Goal: Task Accomplishment & Management: Use online tool/utility

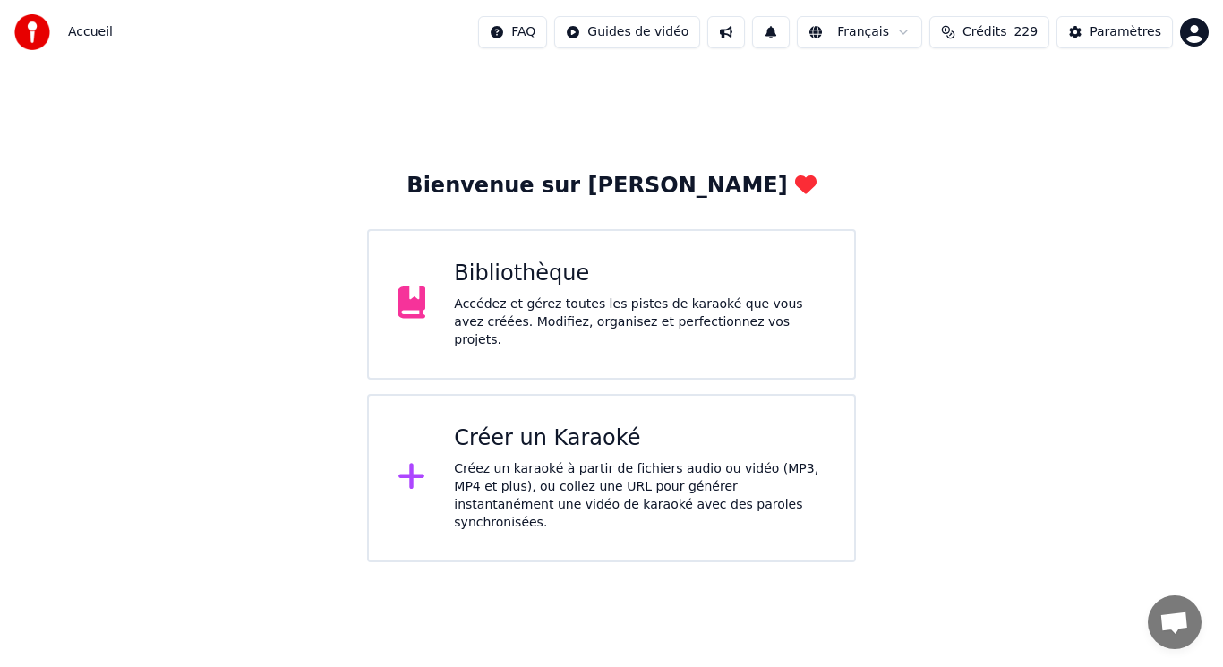
click at [528, 462] on div "Créez un karaoké à partir de fichiers audio ou vidéo (MP3, MP4 et plus), ou col…" at bounding box center [640, 496] width 372 height 72
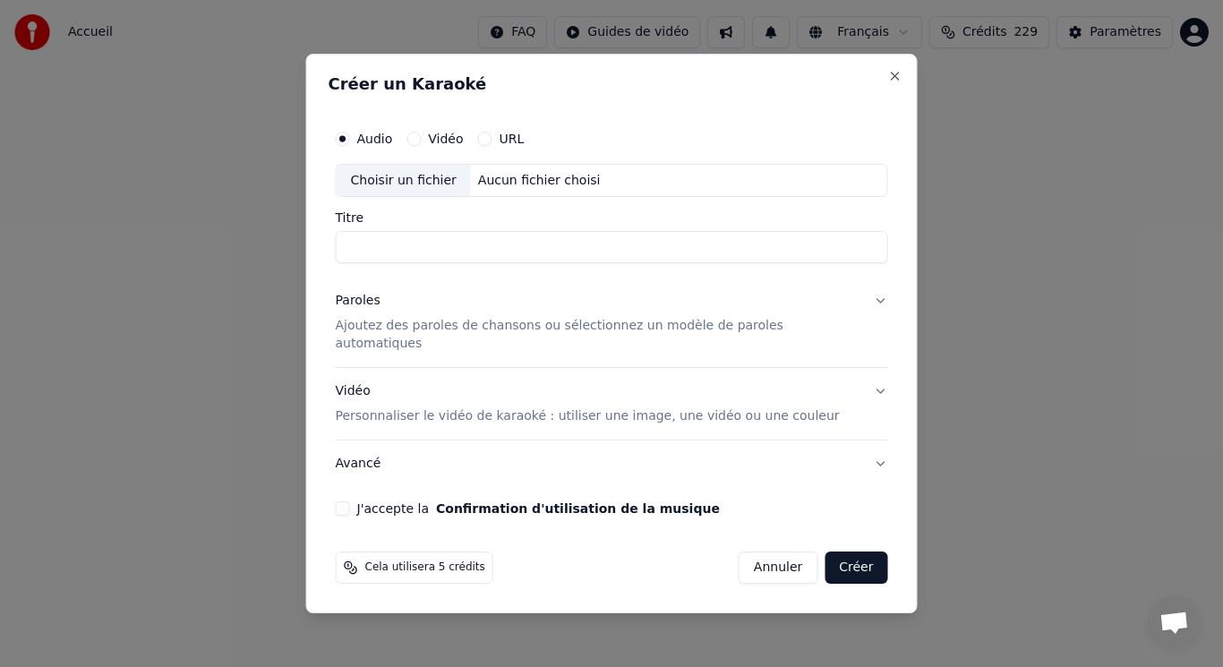
click at [459, 189] on div "Choisir un fichier" at bounding box center [404, 181] width 134 height 32
type input "**********"
click at [479, 334] on p "Ajoutez des paroles de chansons ou sélectionnez un modèle de paroles automatiqu…" at bounding box center [598, 336] width 524 height 36
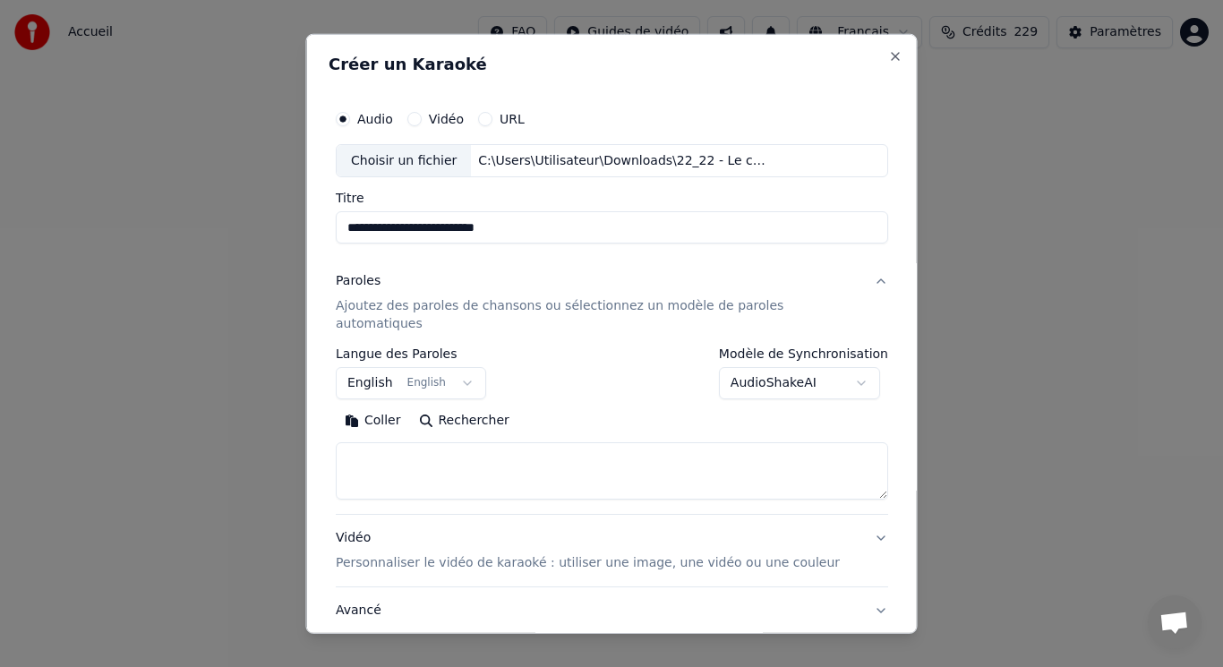
click at [401, 367] on button "English English" at bounding box center [411, 383] width 150 height 32
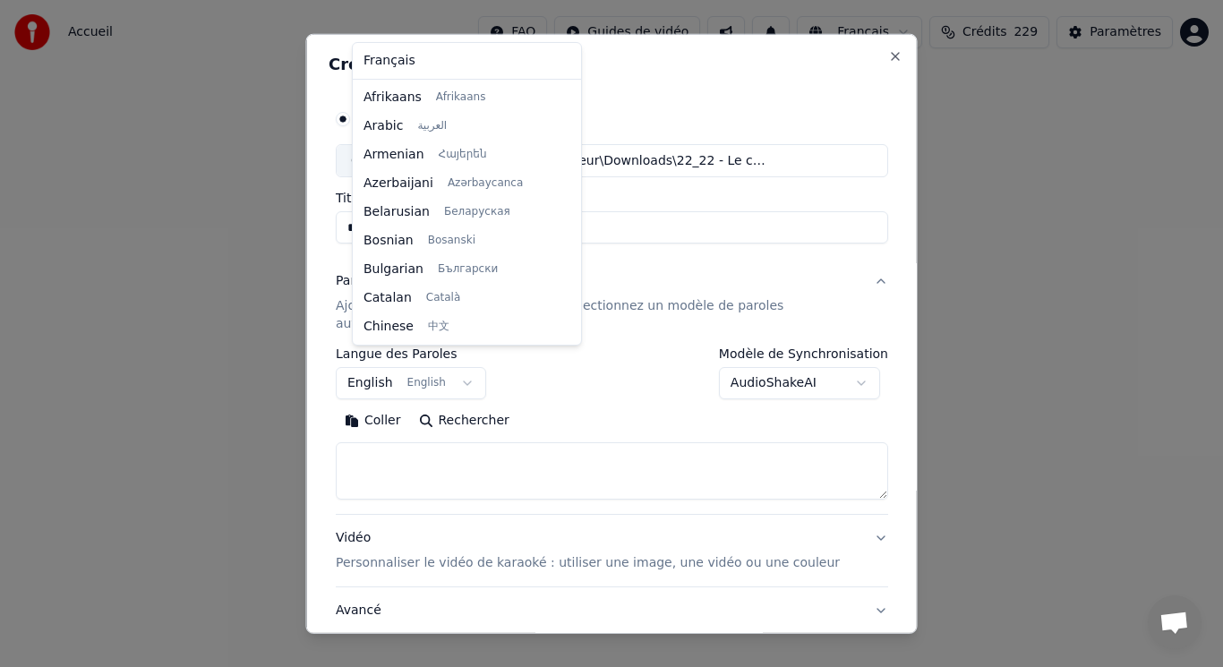
scroll to position [143, 0]
select select "**"
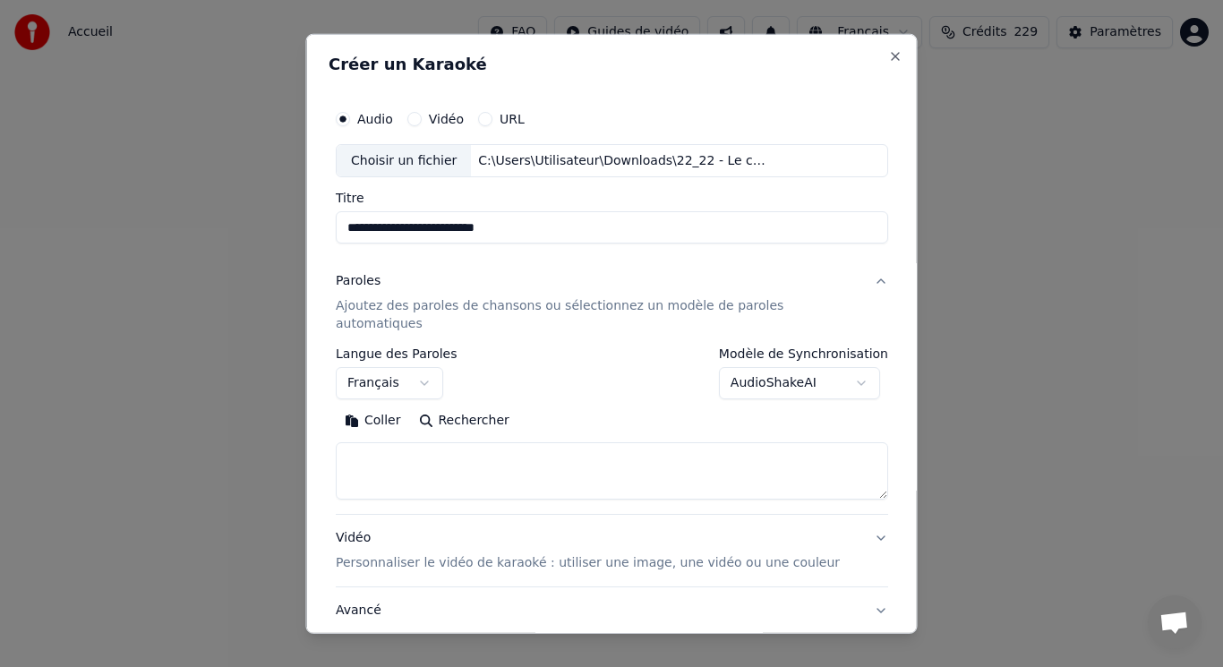
click at [372, 407] on button "Coller" at bounding box center [373, 421] width 74 height 29
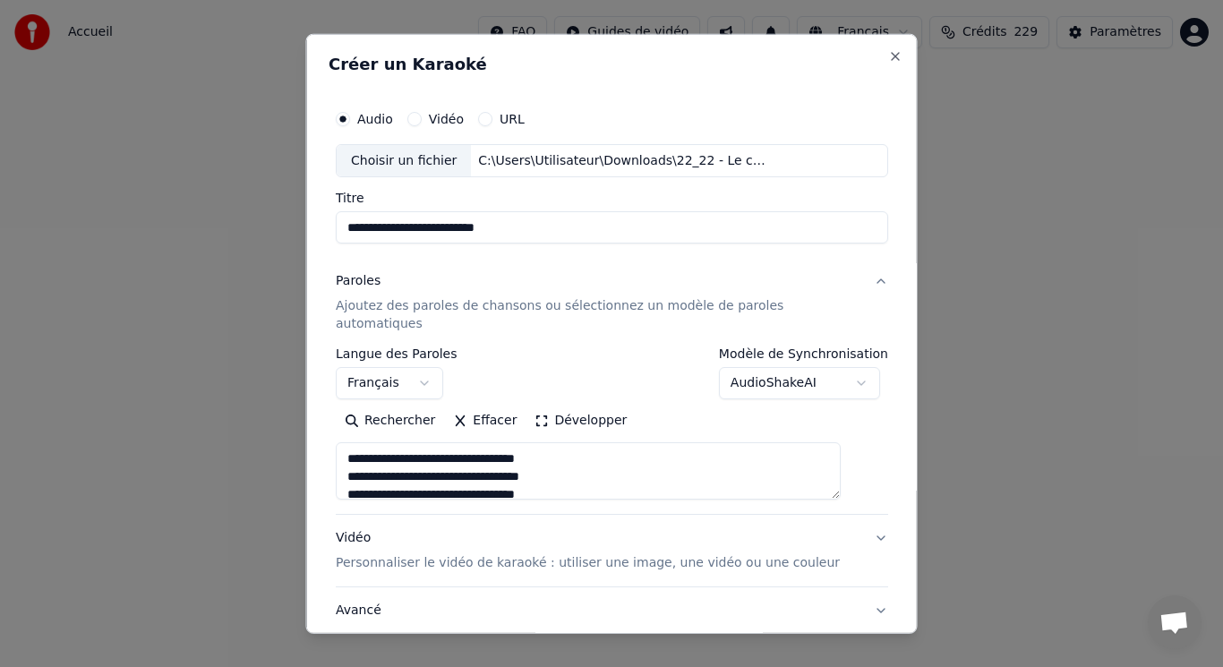
click at [556, 408] on button "Développer" at bounding box center [581, 421] width 110 height 29
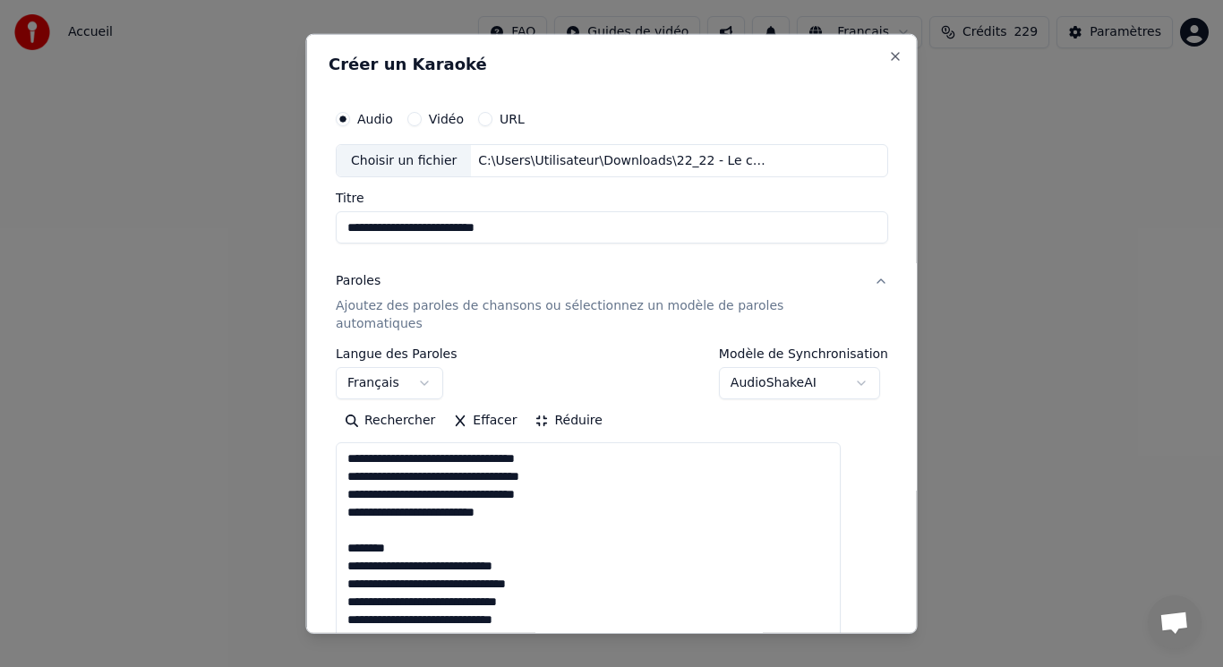
drag, startPoint x: 369, startPoint y: 508, endPoint x: 472, endPoint y: 526, distance: 104.5
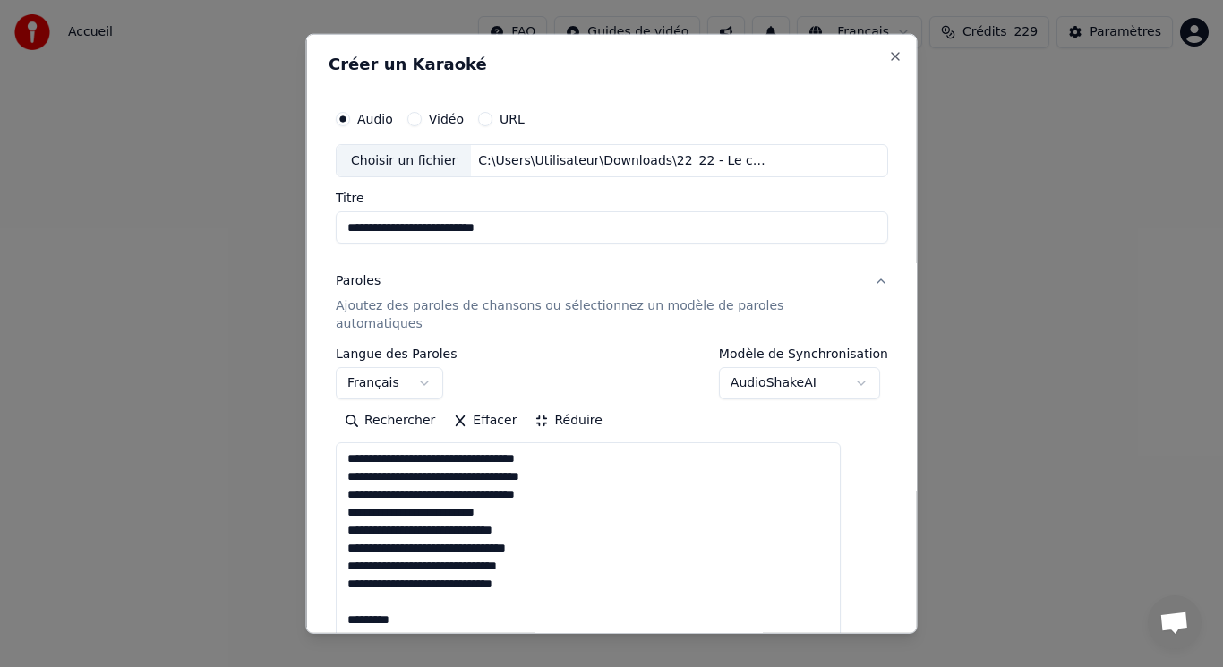
drag, startPoint x: 361, startPoint y: 584, endPoint x: 482, endPoint y: 600, distance: 122.0
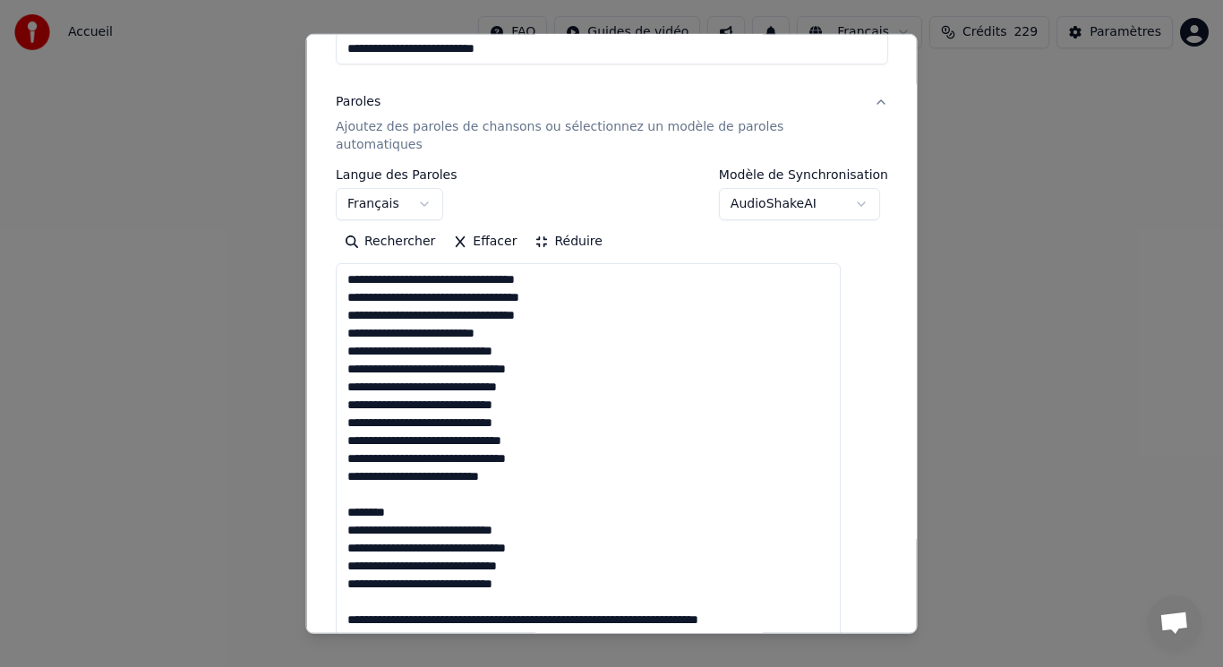
drag, startPoint x: 364, startPoint y: 474, endPoint x: 419, endPoint y: 494, distance: 59.2
click at [419, 494] on textarea "**********" at bounding box center [588, 601] width 505 height 676
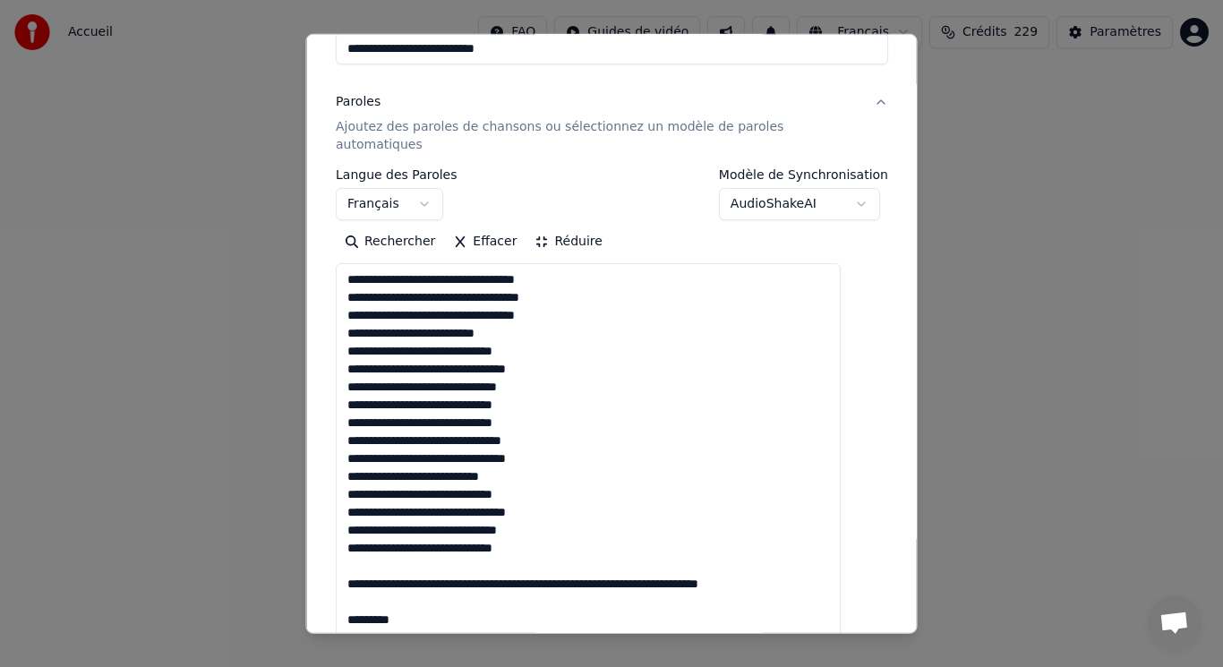
drag, startPoint x: 368, startPoint y: 547, endPoint x: 439, endPoint y: 603, distance: 89.9
click at [439, 603] on textarea "**********" at bounding box center [588, 601] width 505 height 676
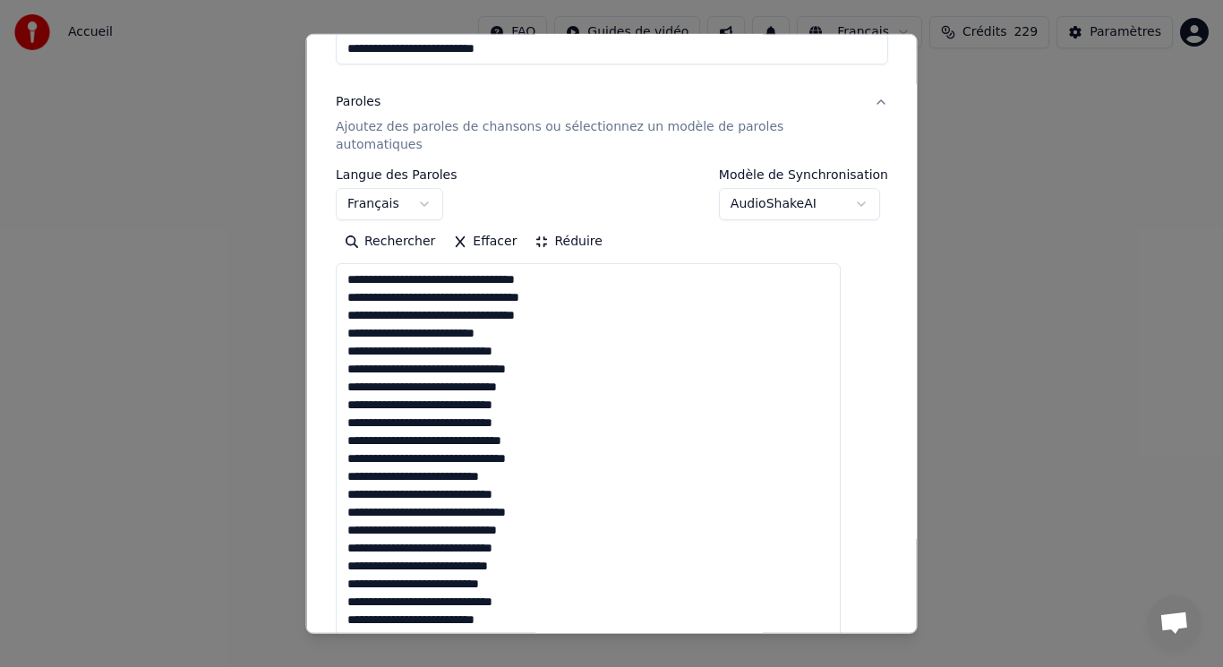
scroll to position [358, 0]
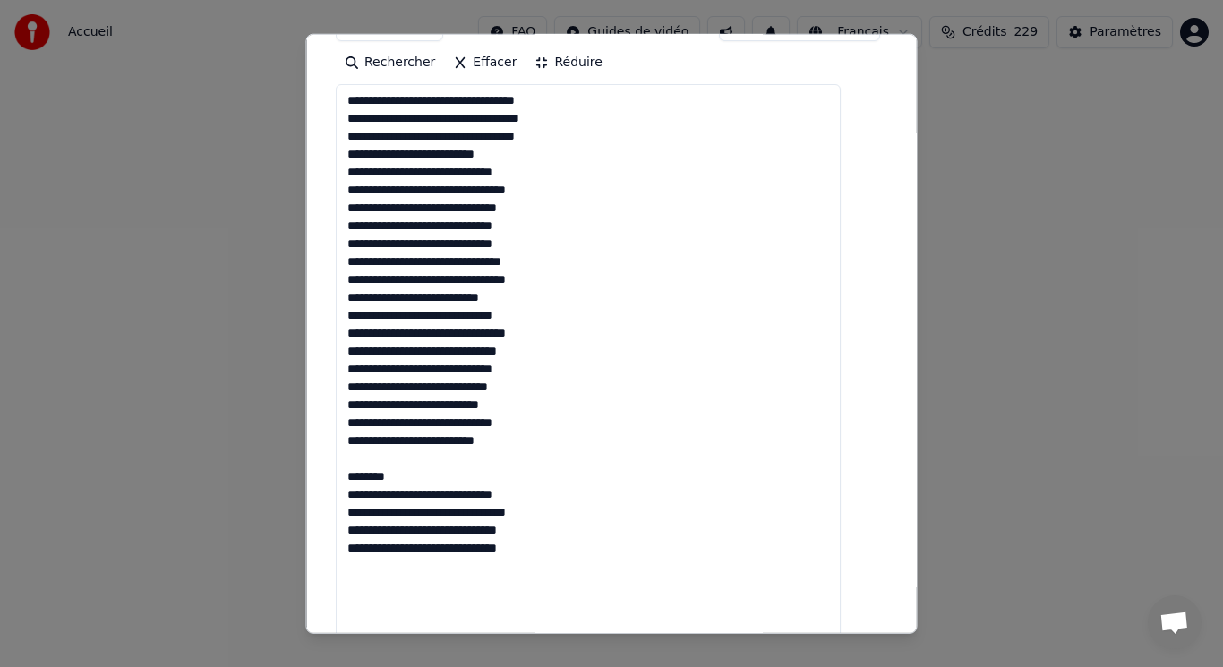
drag, startPoint x: 365, startPoint y: 439, endPoint x: 428, endPoint y: 462, distance: 67.7
click at [428, 462] on textarea "**********" at bounding box center [588, 422] width 505 height 676
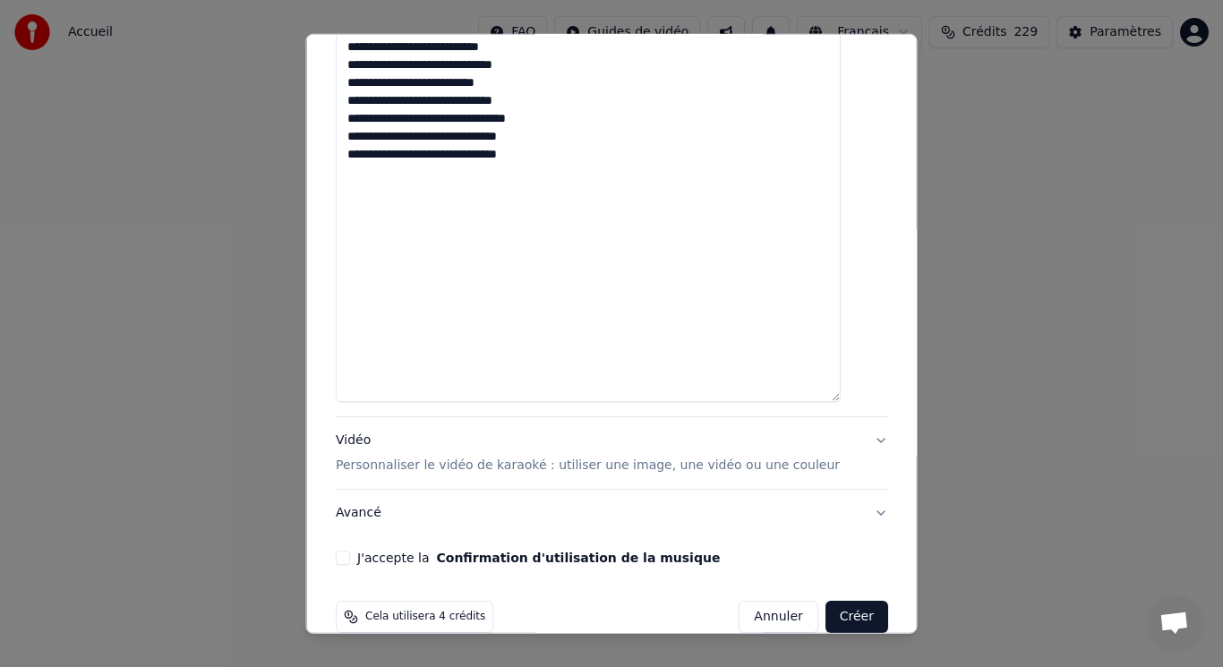
scroll to position [727, 0]
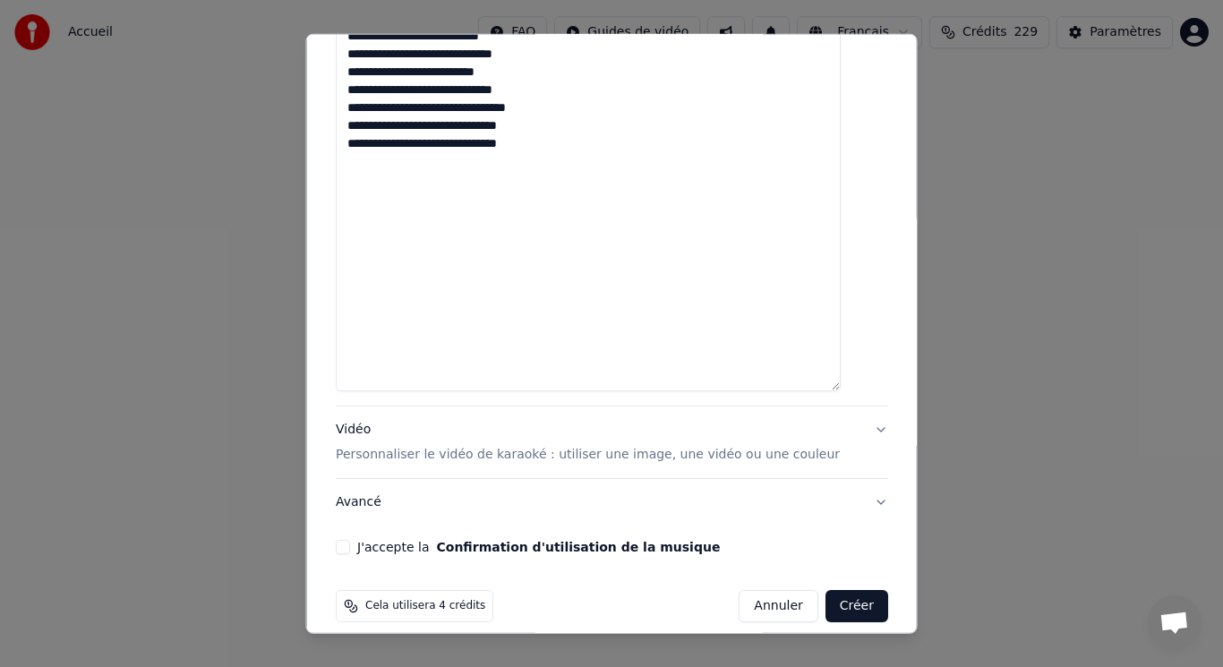
type textarea "**********"
click at [418, 446] on p "Personnaliser le vidéo de karaoké : utiliser une image, une vidéo ou une couleur" at bounding box center [588, 455] width 504 height 18
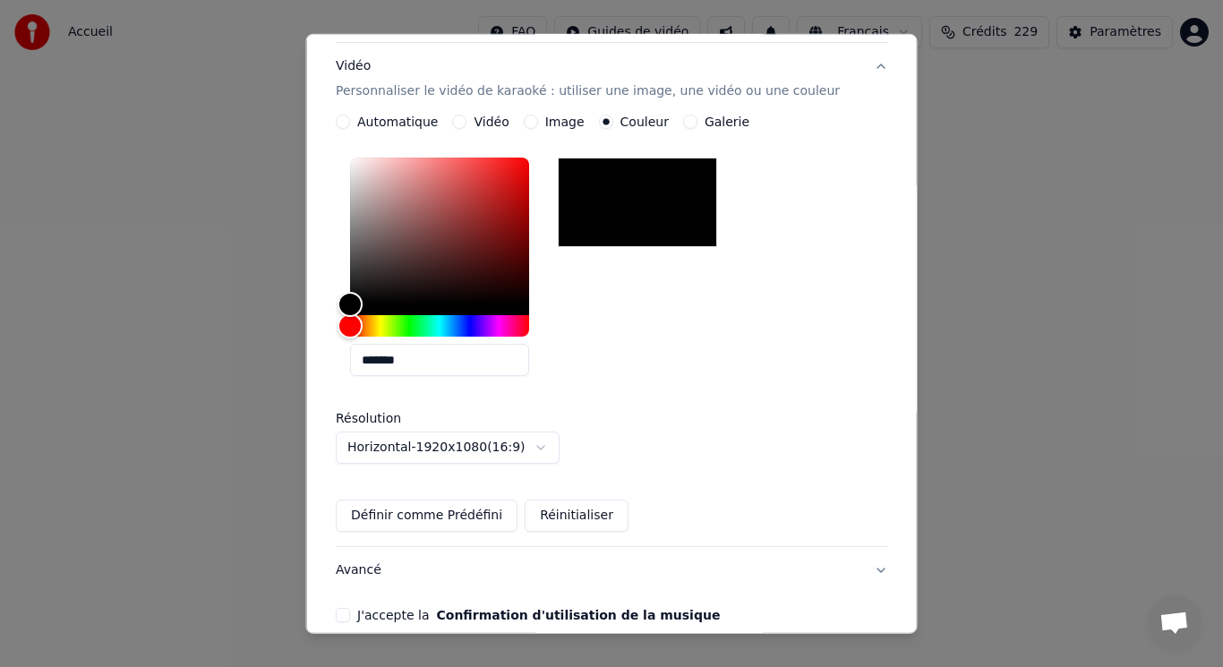
scroll to position [216, 0]
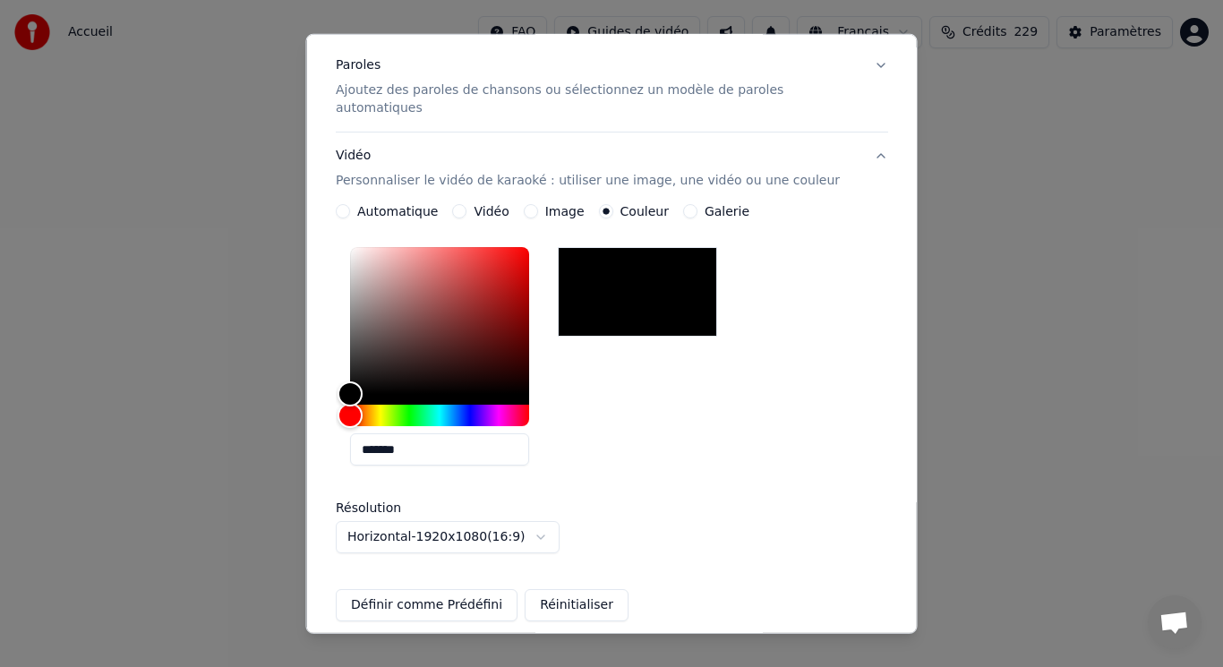
click at [535, 204] on button "Image" at bounding box center [530, 211] width 14 height 14
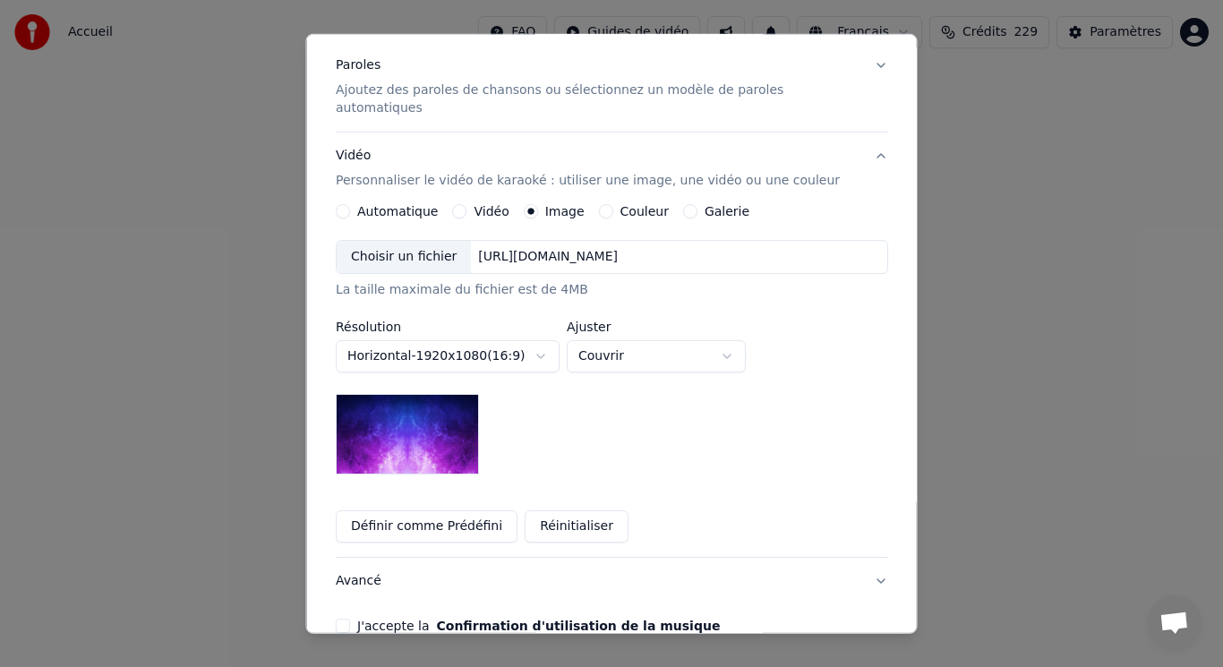
click at [457, 242] on div "Choisir un fichier" at bounding box center [404, 257] width 134 height 32
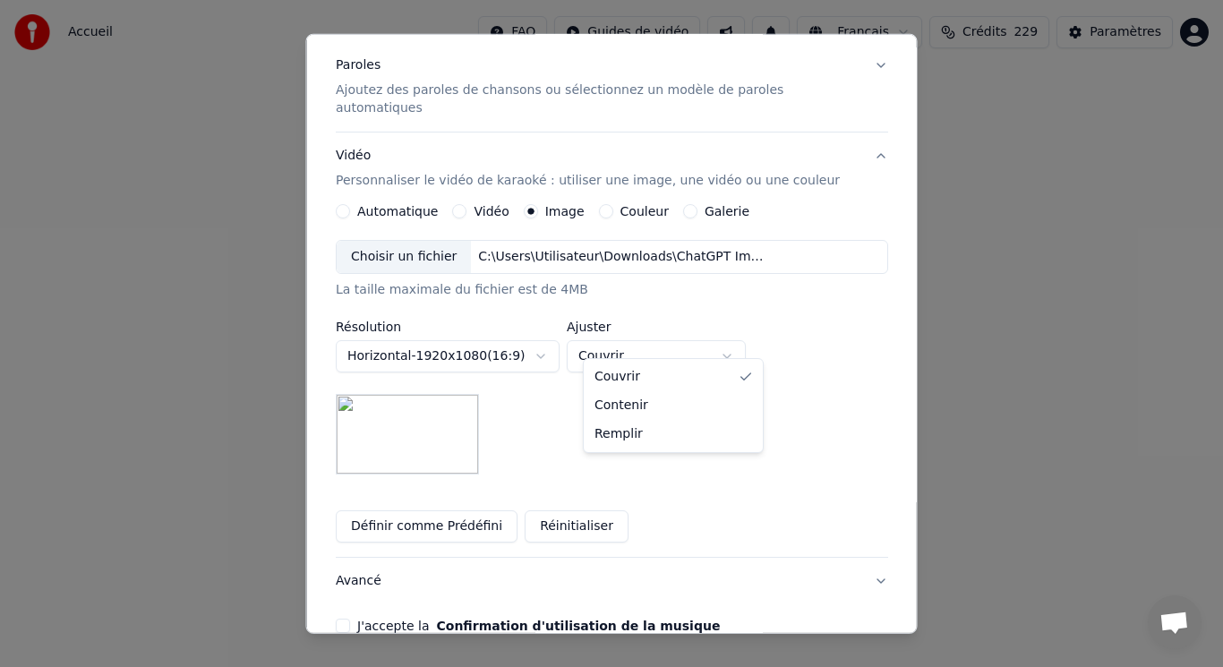
click at [635, 343] on body "**********" at bounding box center [611, 281] width 1223 height 562
select select "****"
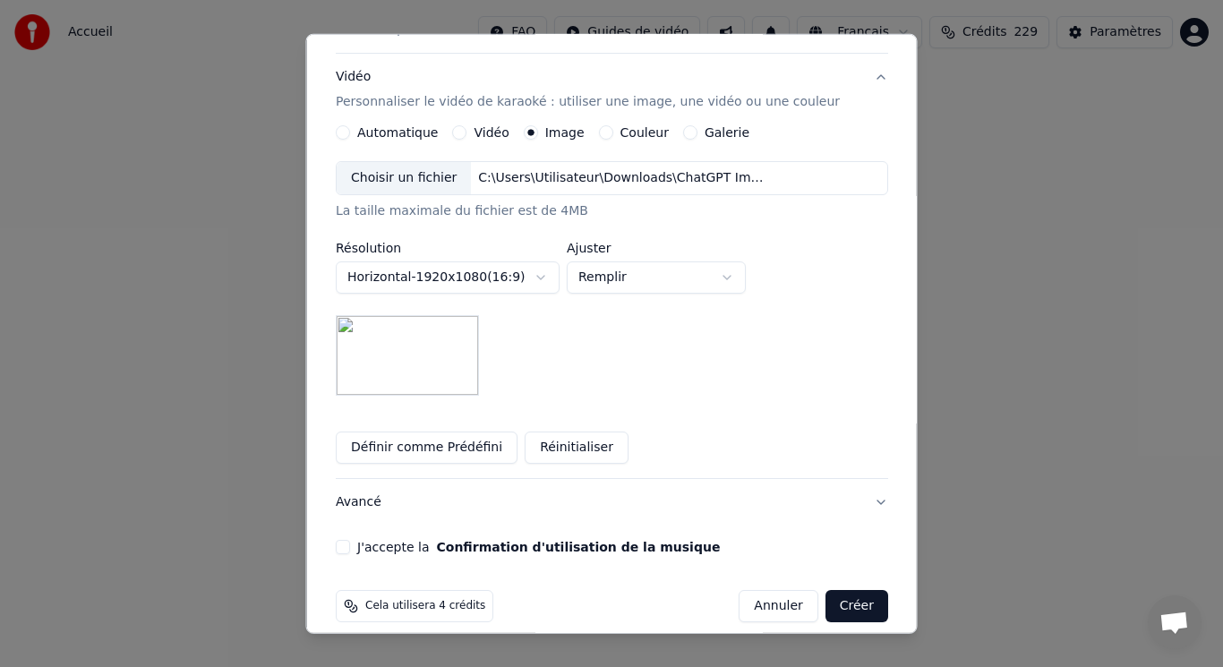
click at [350, 540] on button "J'accepte la Confirmation d'utilisation de la musique" at bounding box center [343, 547] width 14 height 14
click at [825, 590] on button "Créer" at bounding box center [856, 606] width 63 height 32
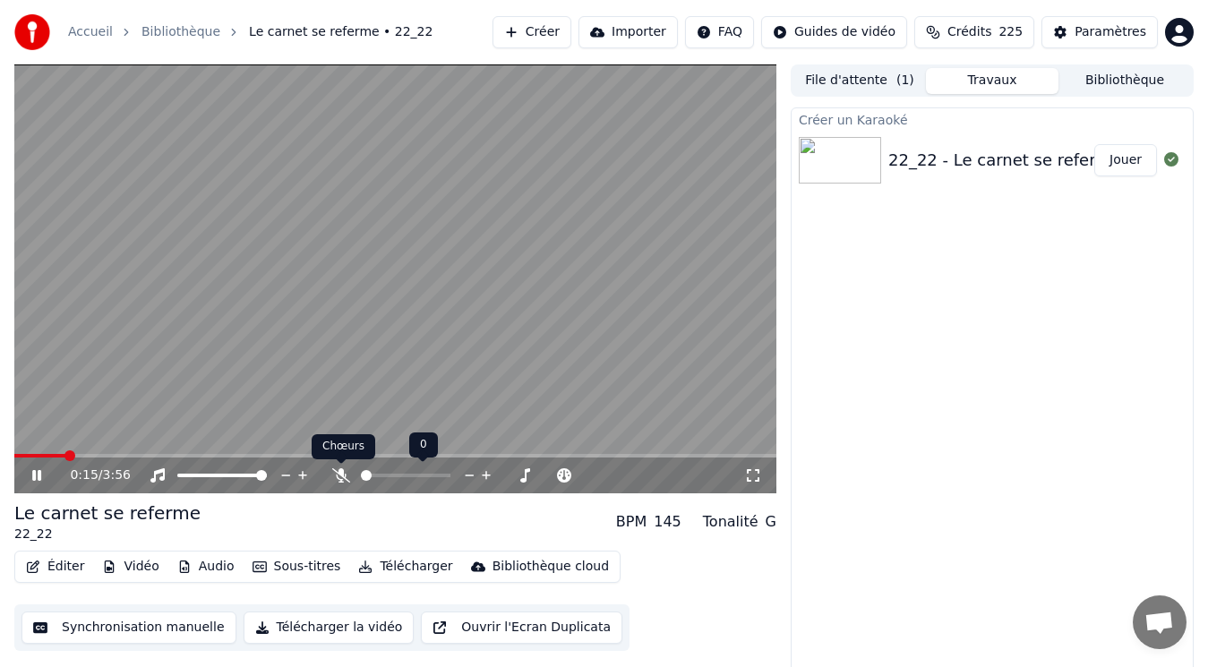
click at [336, 477] on icon at bounding box center [341, 475] width 18 height 14
click at [270, 344] on video at bounding box center [395, 278] width 762 height 429
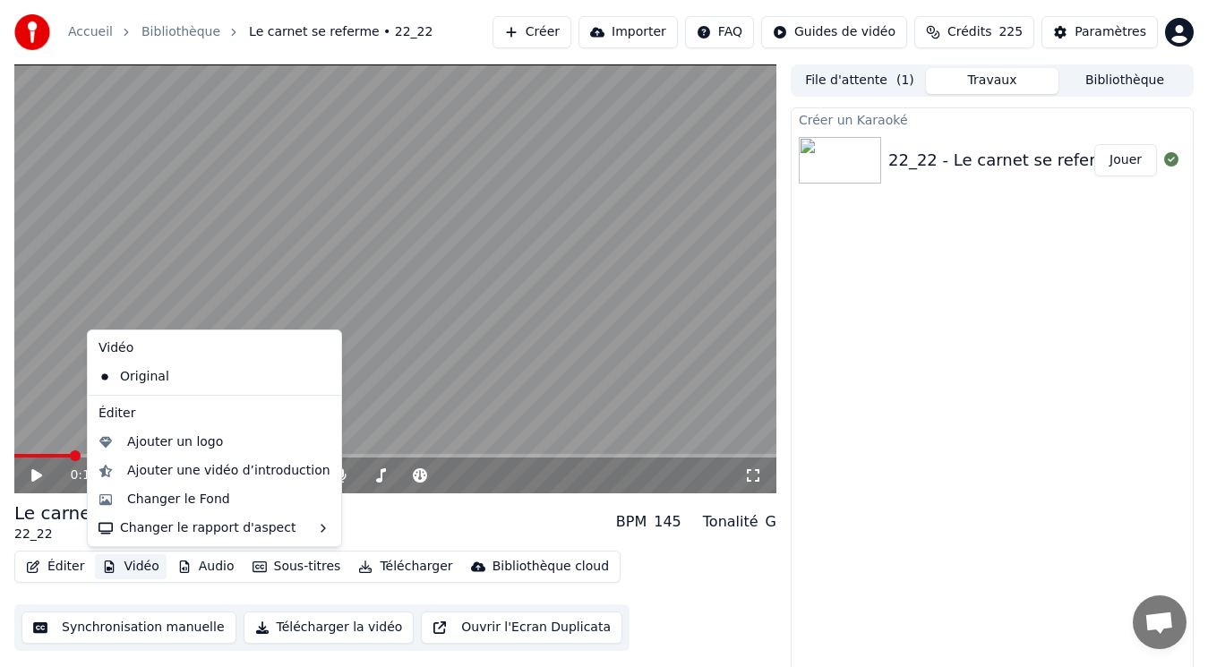
click at [141, 570] on button "Vidéo" at bounding box center [130, 566] width 71 height 25
click at [162, 451] on div "Ajouter un logo" at bounding box center [175, 442] width 96 height 18
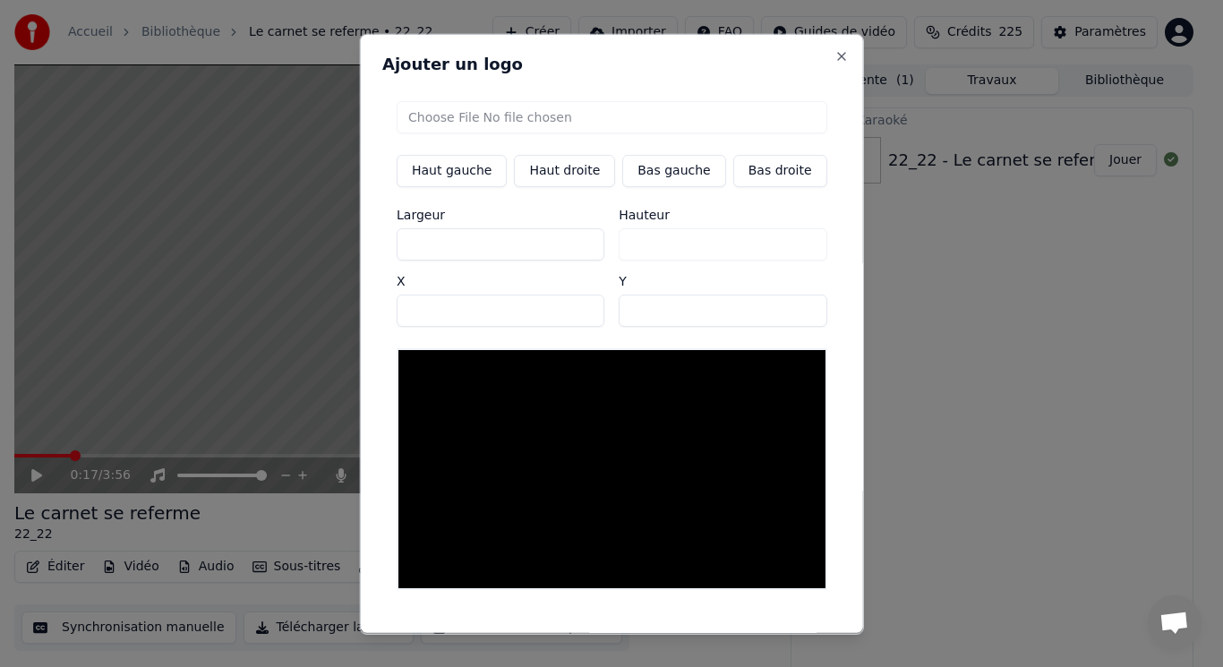
click at [494, 117] on input "file" at bounding box center [612, 116] width 431 height 32
type input "**********"
type input "***"
click at [641, 172] on button "Bas gauche" at bounding box center [673, 170] width 103 height 32
type input "***"
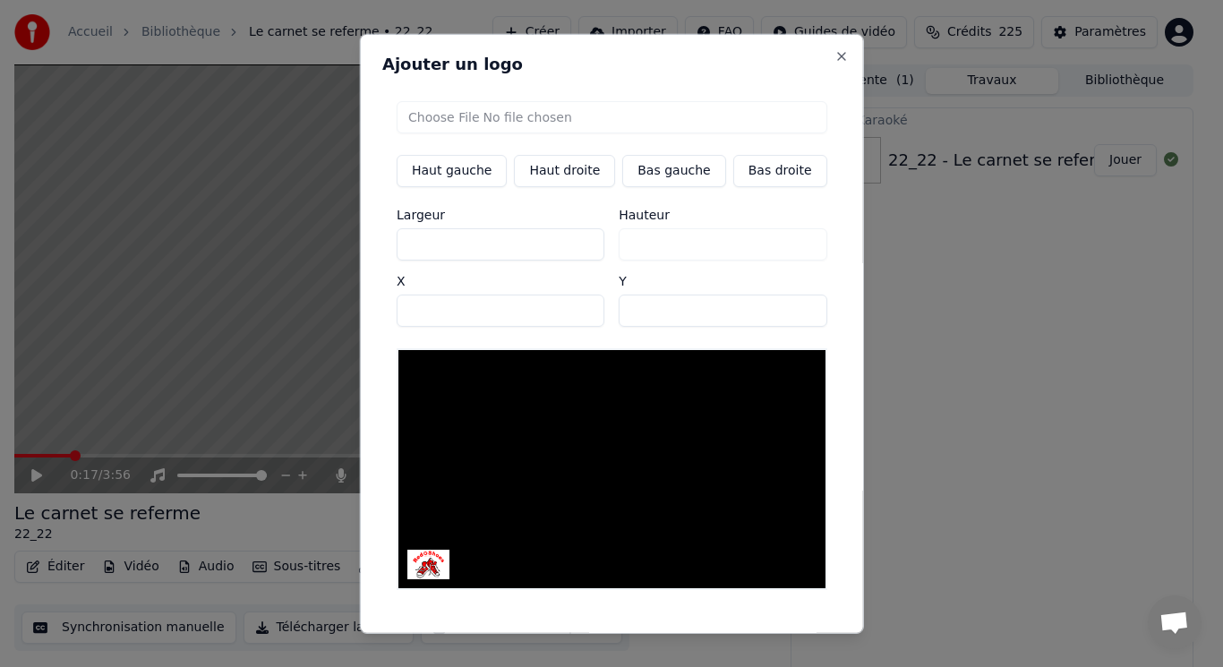
click at [768, 633] on button "Sauvegarder" at bounding box center [787, 649] width 108 height 32
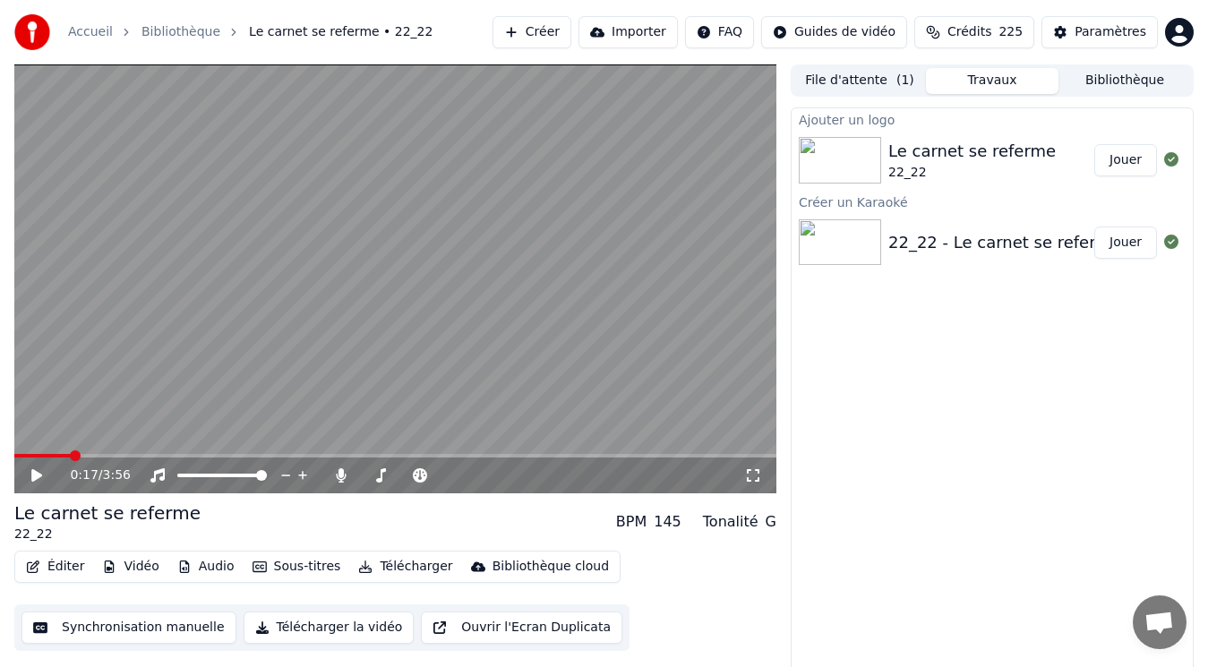
click at [59, 568] on button "Éditer" at bounding box center [55, 566] width 73 height 25
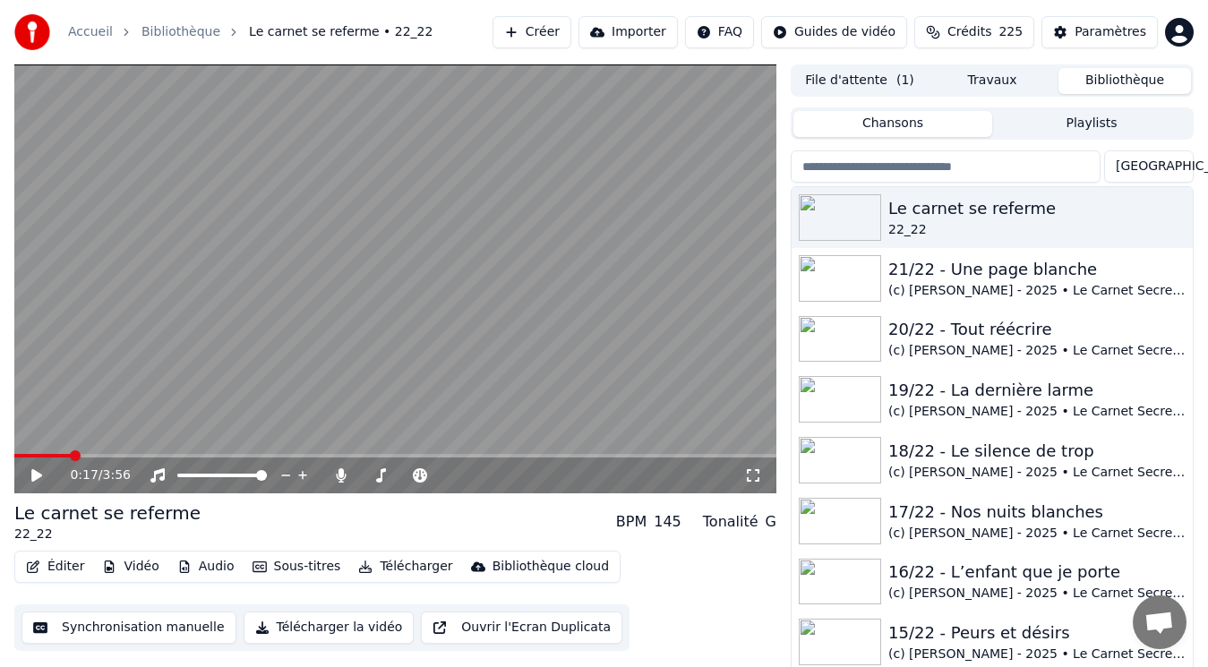
click at [1105, 87] on button "Bibliothèque" at bounding box center [1125, 81] width 133 height 26
click at [964, 274] on div "21/22 - Une page blanche" at bounding box center [1027, 269] width 279 height 25
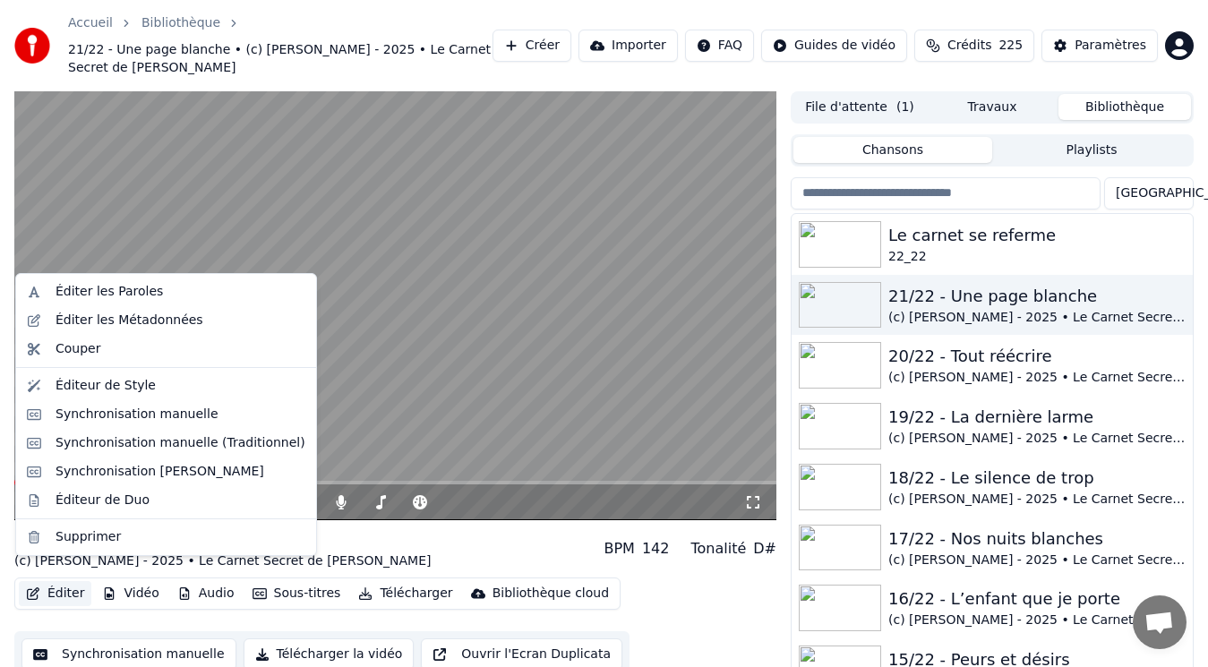
click at [55, 581] on button "Éditer" at bounding box center [55, 593] width 73 height 25
click at [112, 317] on div "Éditer les Métadonnées" at bounding box center [130, 321] width 148 height 18
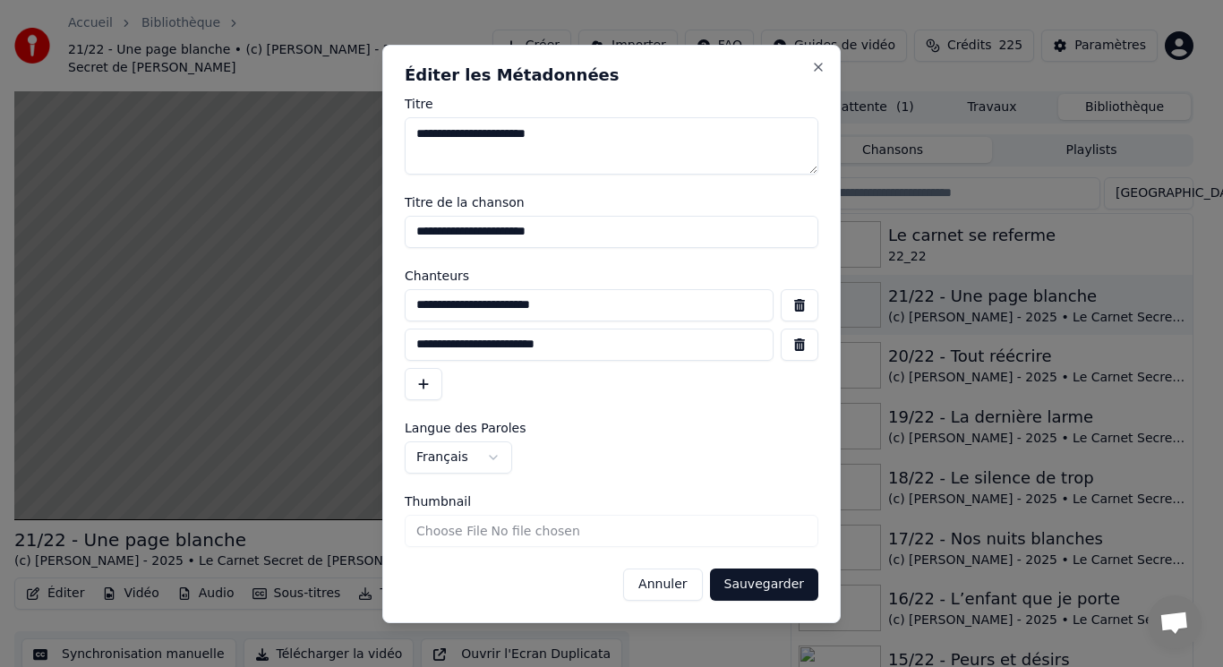
drag, startPoint x: 669, startPoint y: 311, endPoint x: 349, endPoint y: 295, distance: 320.1
click at [349, 295] on body "Accueil Bibliothèque 21/22 - Une page blanche • (c) [PERSON_NAME] - 2025 • Le C…" at bounding box center [604, 333] width 1208 height 667
click at [674, 590] on button "Annuler" at bounding box center [662, 585] width 79 height 32
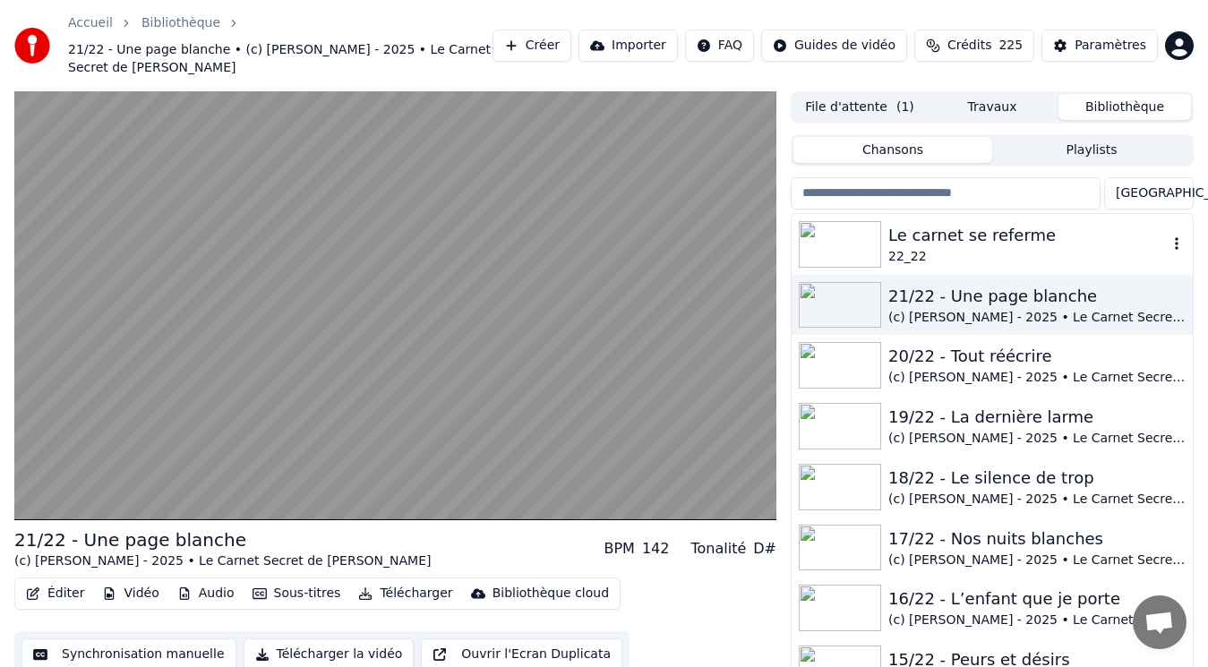
click at [993, 223] on div "Le carnet se referme" at bounding box center [1027, 235] width 279 height 25
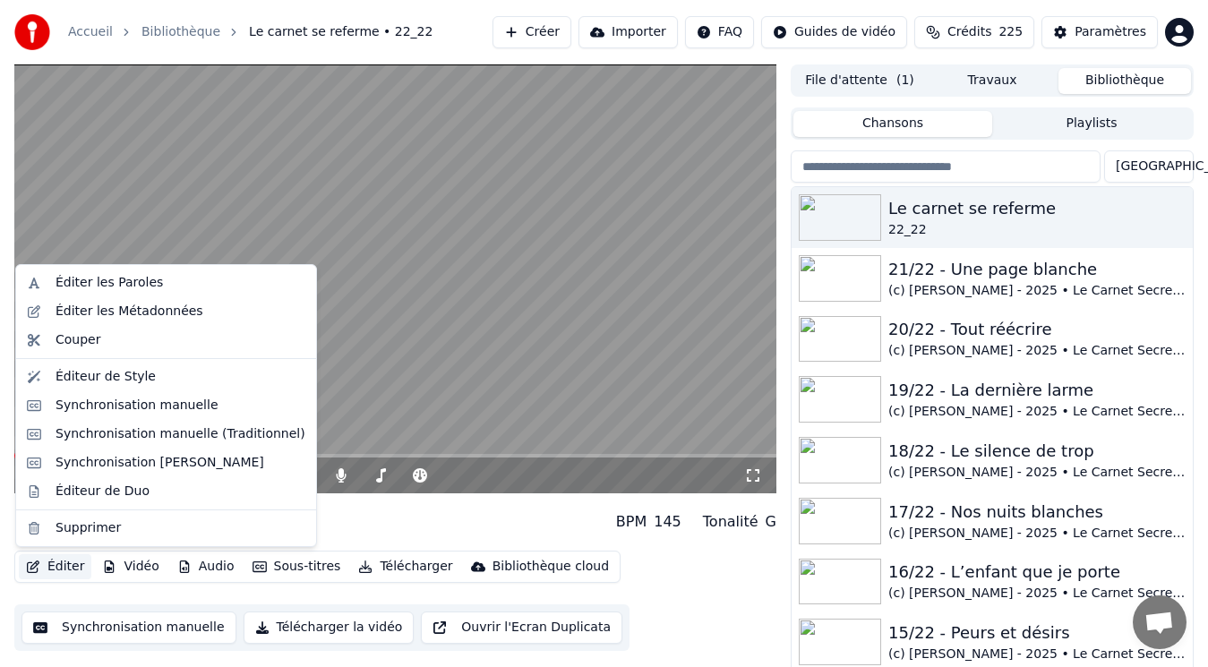
click at [61, 568] on button "Éditer" at bounding box center [55, 566] width 73 height 25
click at [114, 314] on div "Éditer les Métadonnées" at bounding box center [130, 312] width 148 height 18
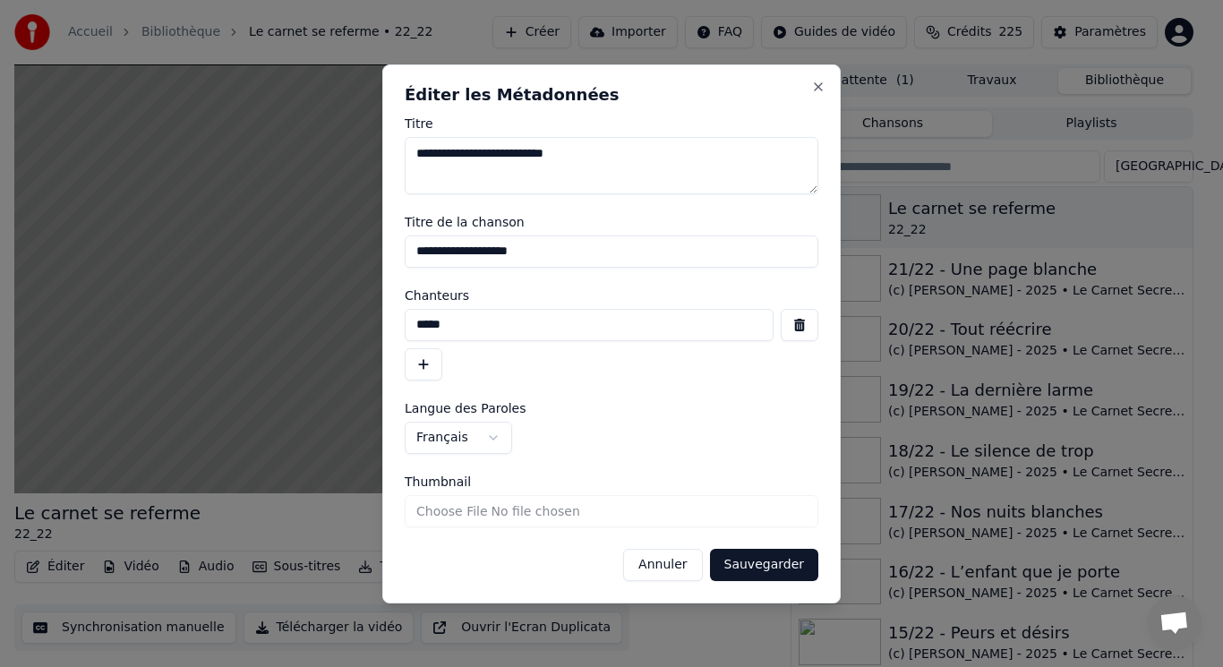
click at [493, 330] on input "*****" at bounding box center [589, 325] width 369 height 32
drag, startPoint x: 493, startPoint y: 330, endPoint x: 382, endPoint y: 309, distance: 113.1
click at [382, 309] on div "**********" at bounding box center [611, 333] width 459 height 539
paste input "**********"
type input "**********"
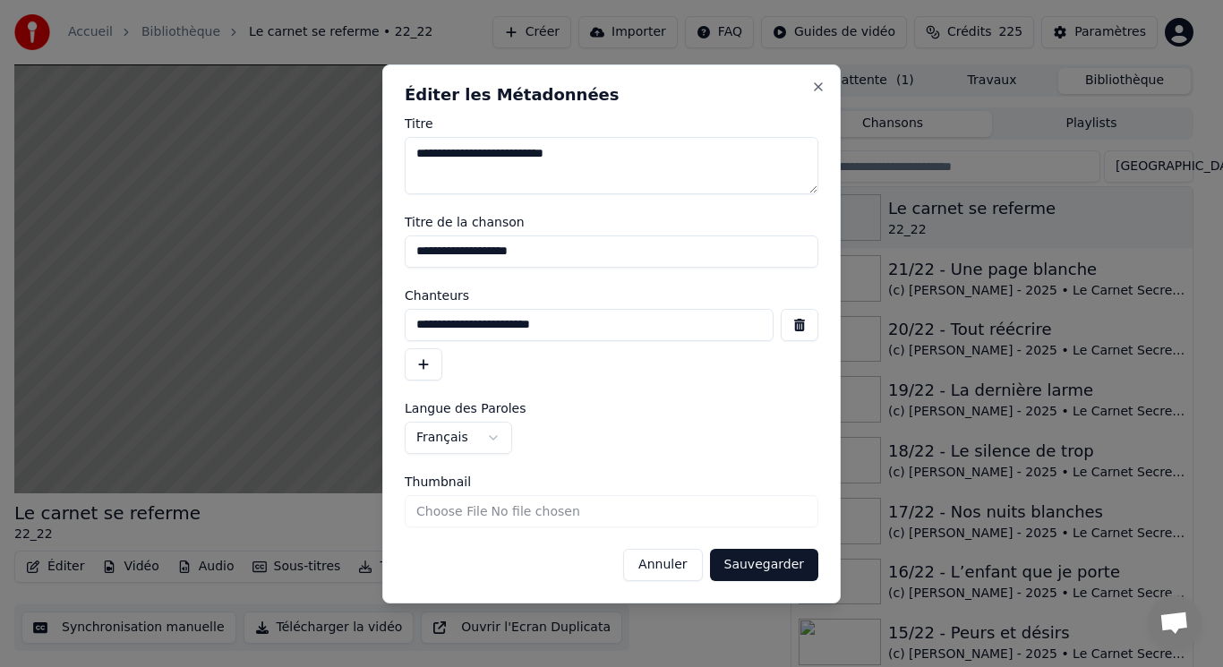
click at [735, 564] on button "Sauvegarder" at bounding box center [764, 565] width 108 height 32
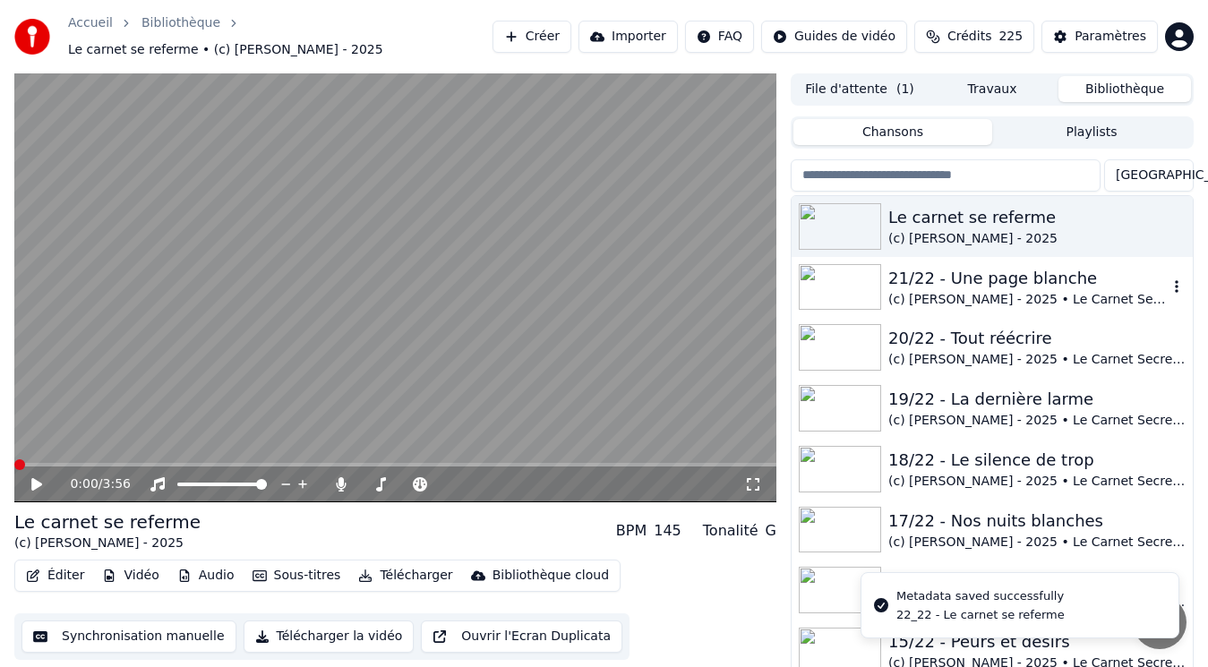
click at [950, 266] on div "21/22 - Une page blanche" at bounding box center [1027, 278] width 279 height 25
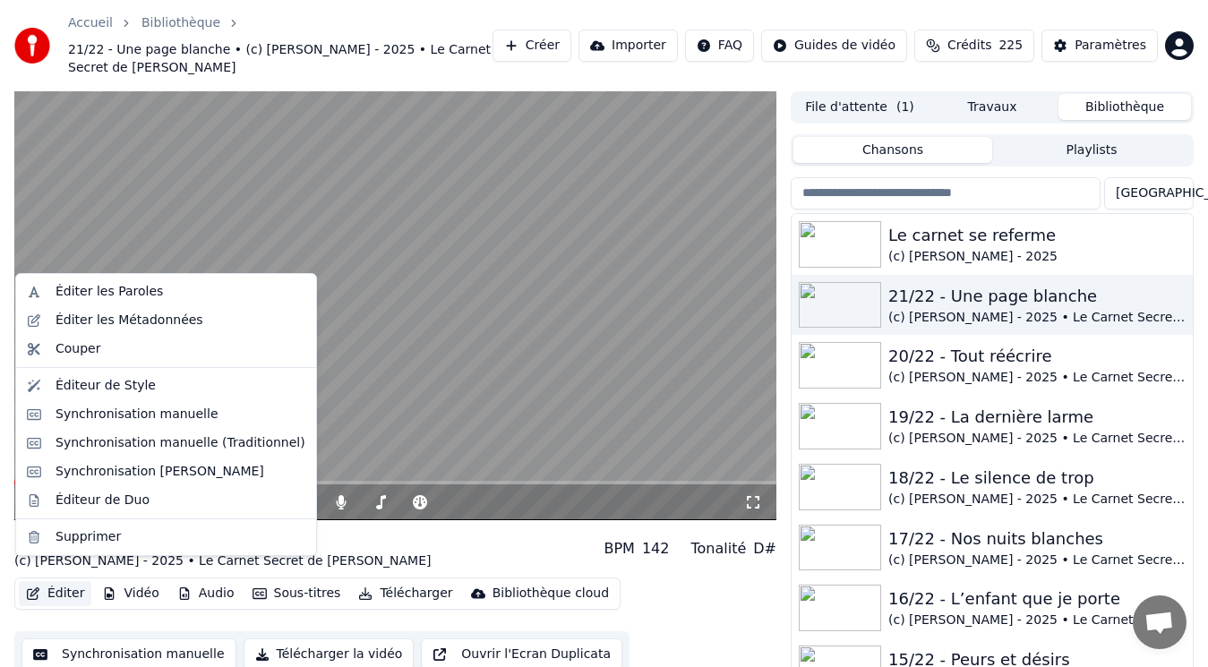
click at [56, 581] on button "Éditer" at bounding box center [55, 593] width 73 height 25
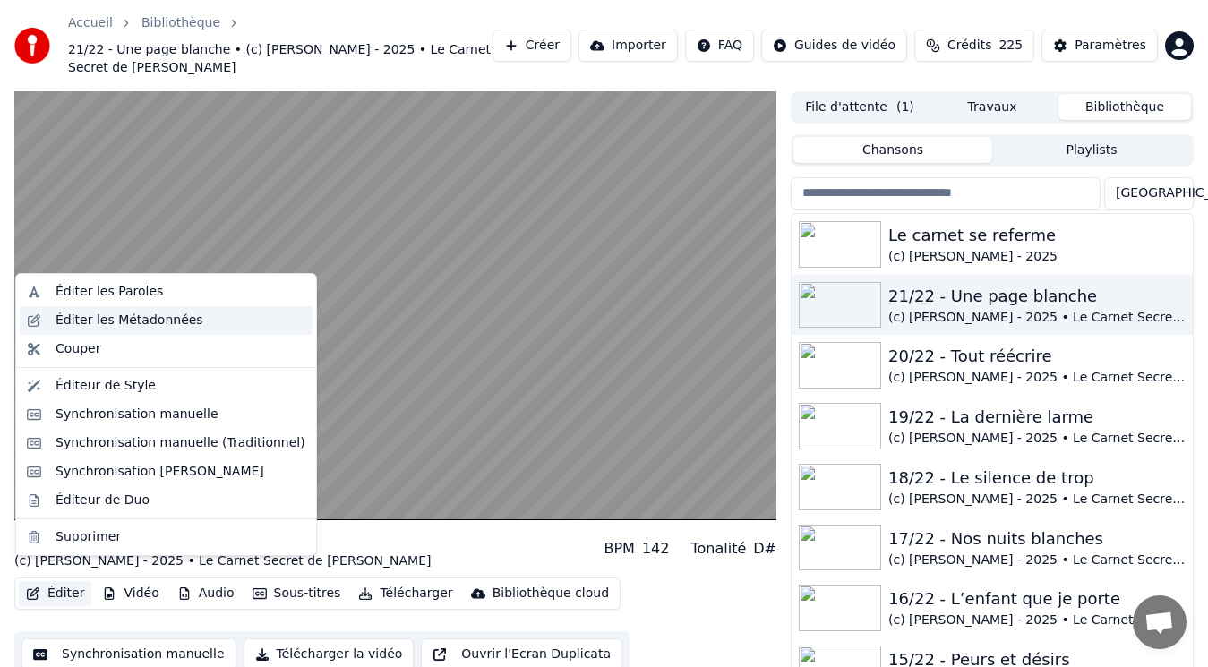
click at [109, 318] on div "Éditer les Métadonnées" at bounding box center [130, 321] width 148 height 18
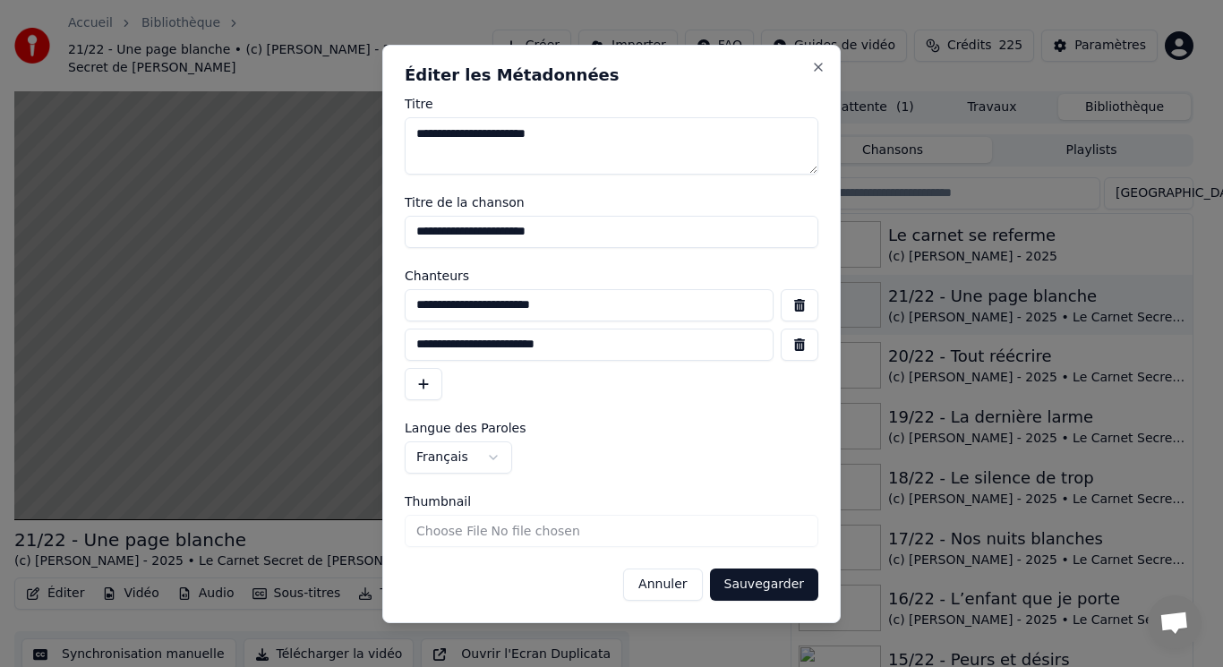
drag, startPoint x: 649, startPoint y: 348, endPoint x: 279, endPoint y: 341, distance: 369.9
click at [279, 341] on body "Accueil Bibliothèque 21/22 - Une page blanche • (c) [PERSON_NAME] - 2025 • Le C…" at bounding box center [604, 333] width 1208 height 667
click at [673, 588] on button "Annuler" at bounding box center [662, 585] width 79 height 32
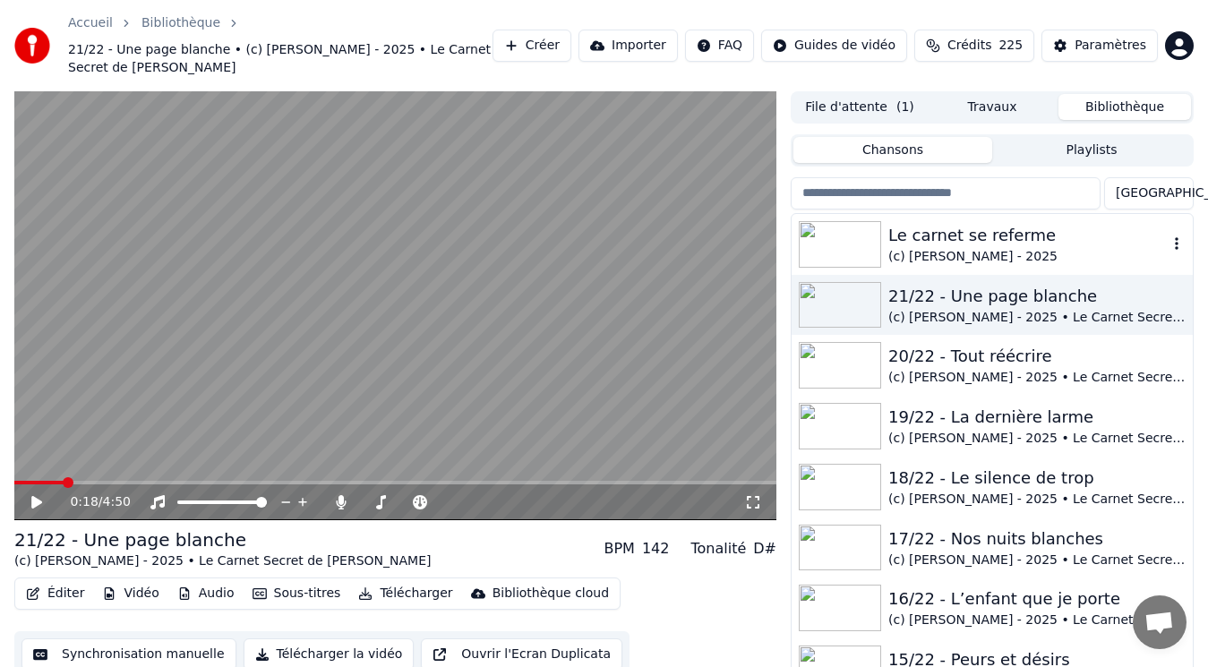
click at [936, 227] on div "Le carnet se referme" at bounding box center [1027, 235] width 279 height 25
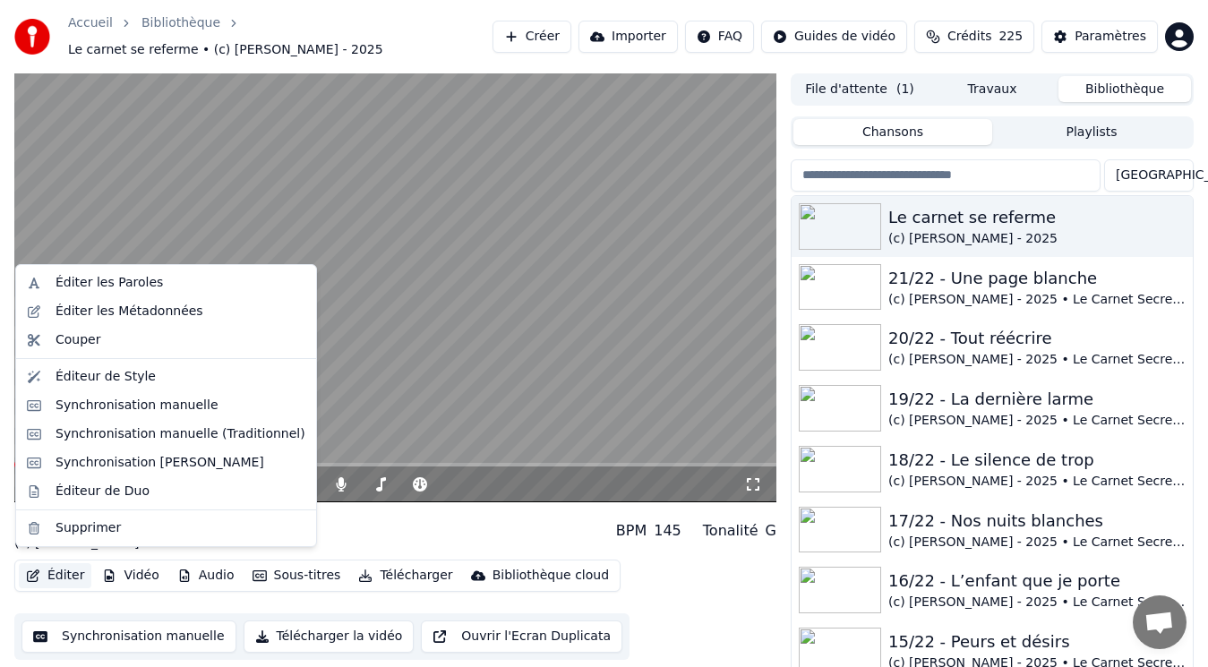
click at [59, 571] on button "Éditer" at bounding box center [55, 575] width 73 height 25
click at [115, 320] on div "Éditer les Métadonnées" at bounding box center [130, 312] width 148 height 18
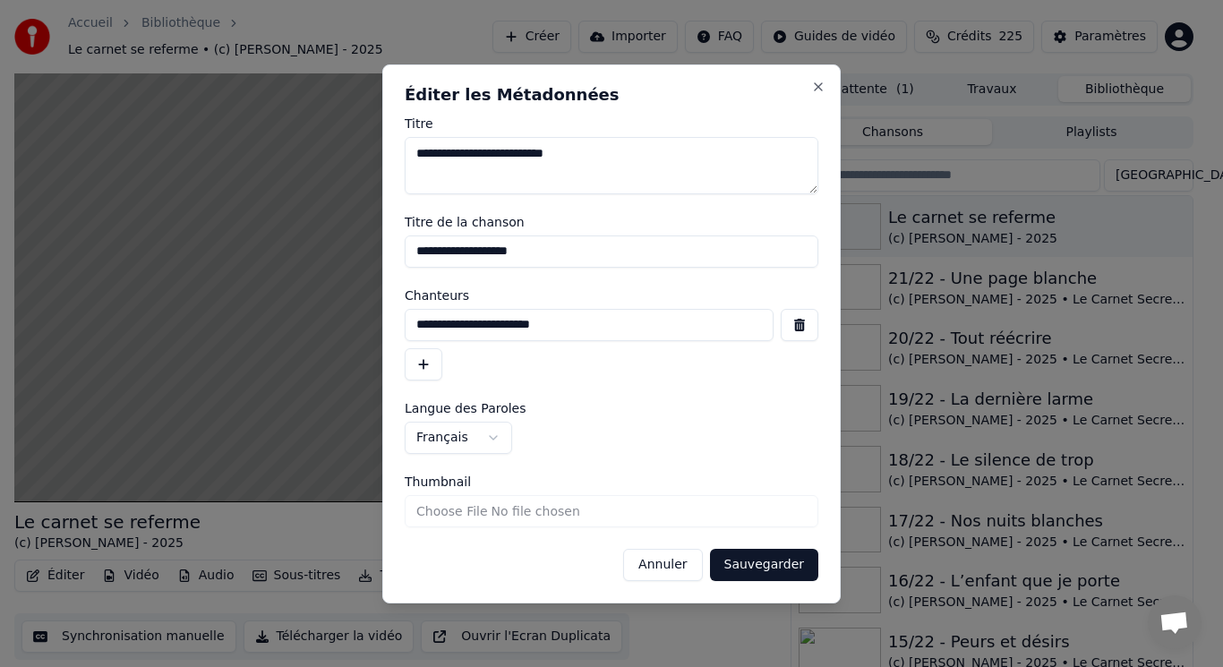
click at [426, 369] on button "button" at bounding box center [424, 364] width 38 height 32
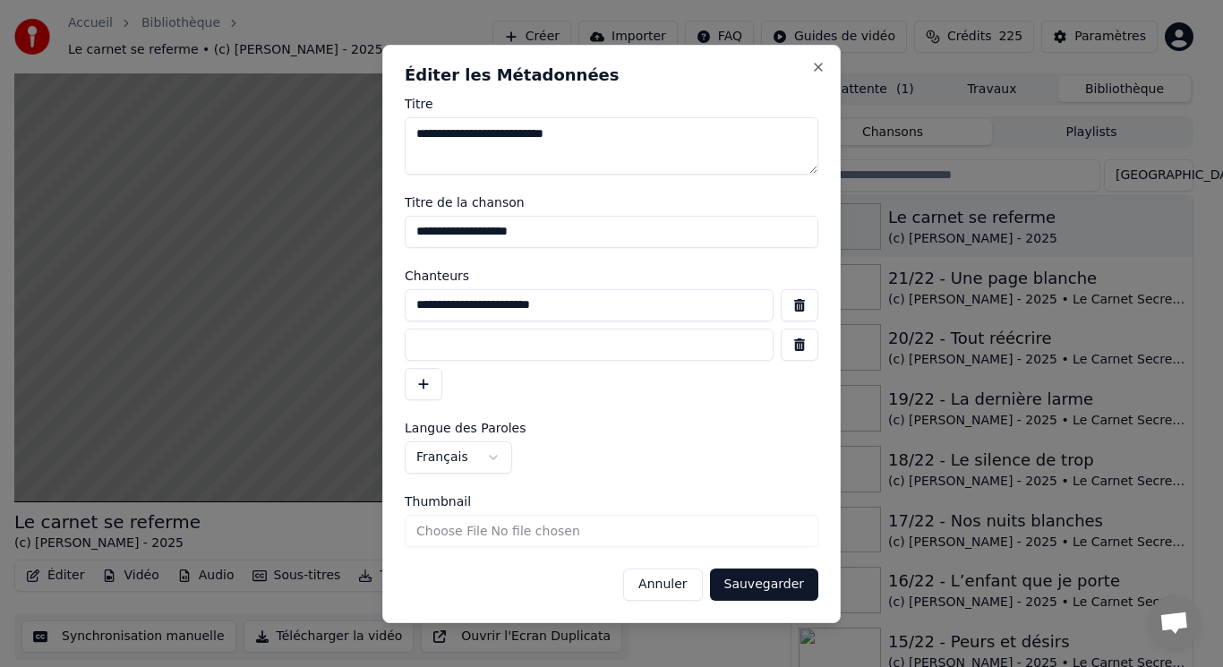
paste input "**********"
type input "**********"
drag, startPoint x: 463, startPoint y: 135, endPoint x: 365, endPoint y: 118, distance: 99.1
click at [365, 118] on body "Accueil Bibliothèque Le carnet se referme • (c) [PERSON_NAME] - 2025 Créer Impo…" at bounding box center [604, 333] width 1208 height 667
click at [416, 237] on input "**********" at bounding box center [612, 232] width 414 height 32
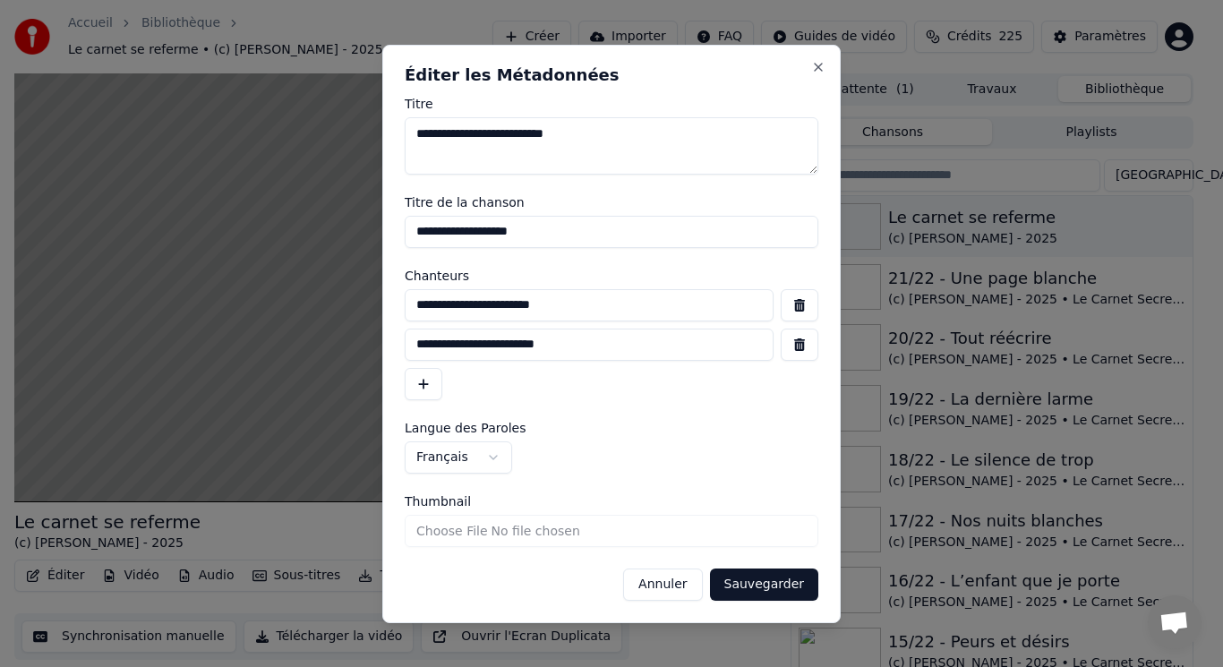
paste input "********"
click at [430, 225] on input "**********" at bounding box center [612, 232] width 414 height 32
type input "**********"
click at [775, 582] on button "Sauvegarder" at bounding box center [764, 585] width 108 height 32
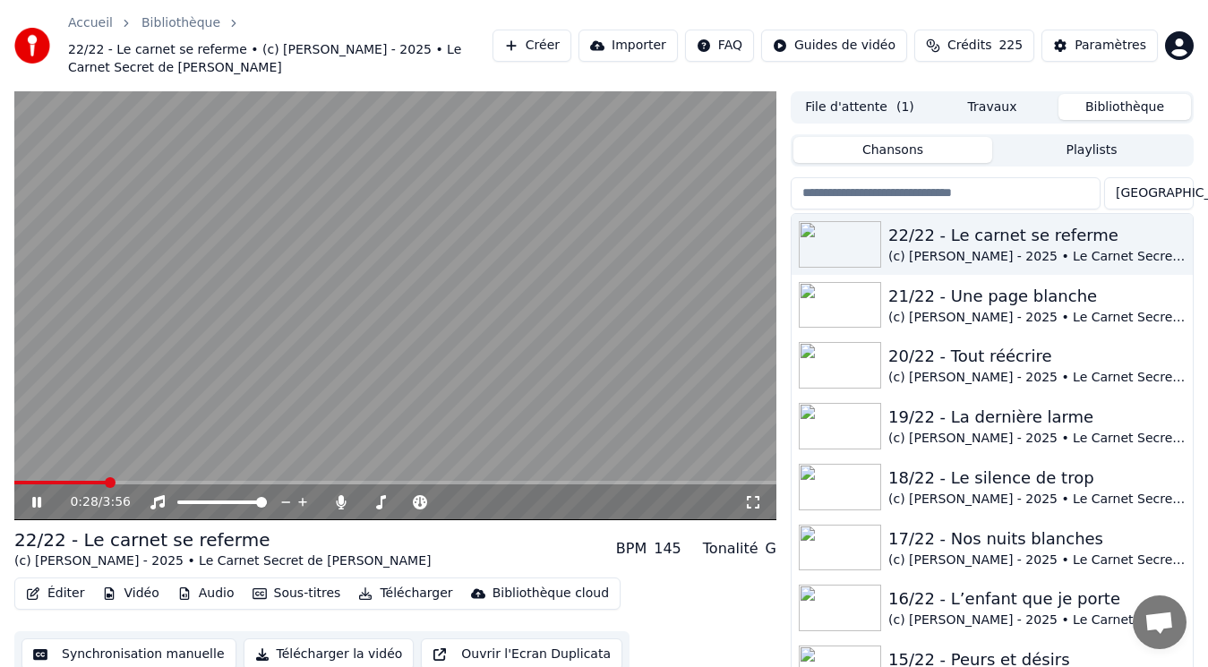
click at [54, 592] on button "Éditer" at bounding box center [55, 593] width 73 height 25
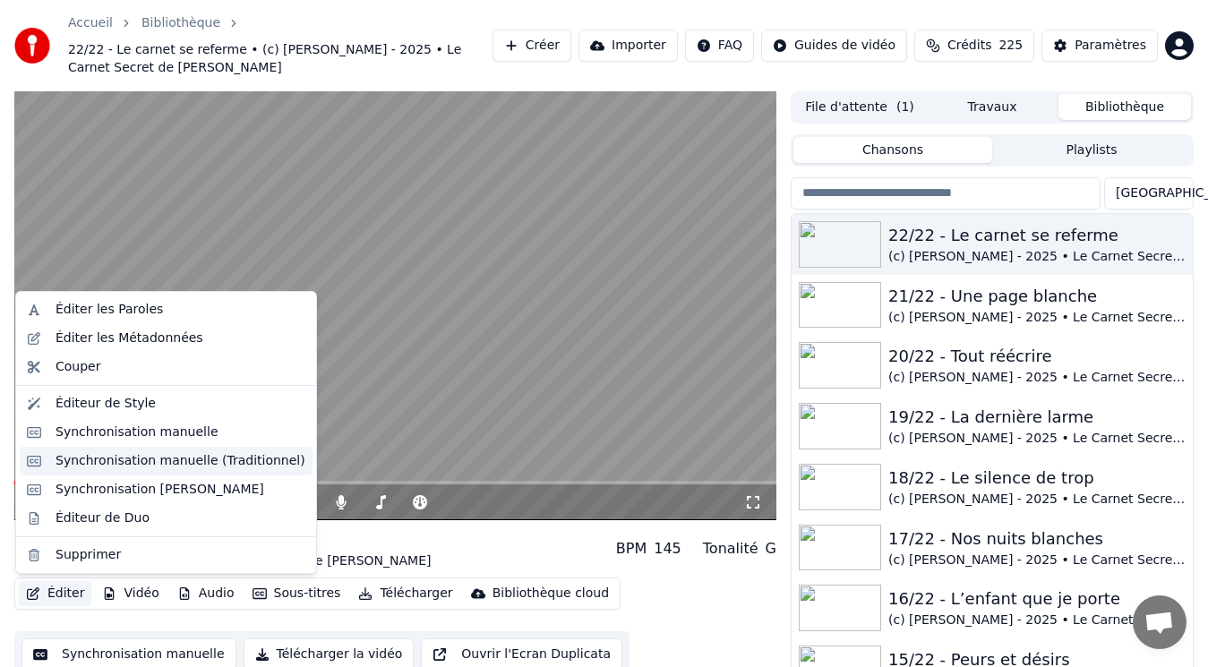
click at [146, 461] on div "Synchronisation manuelle (Traditionnel)" at bounding box center [181, 461] width 250 height 18
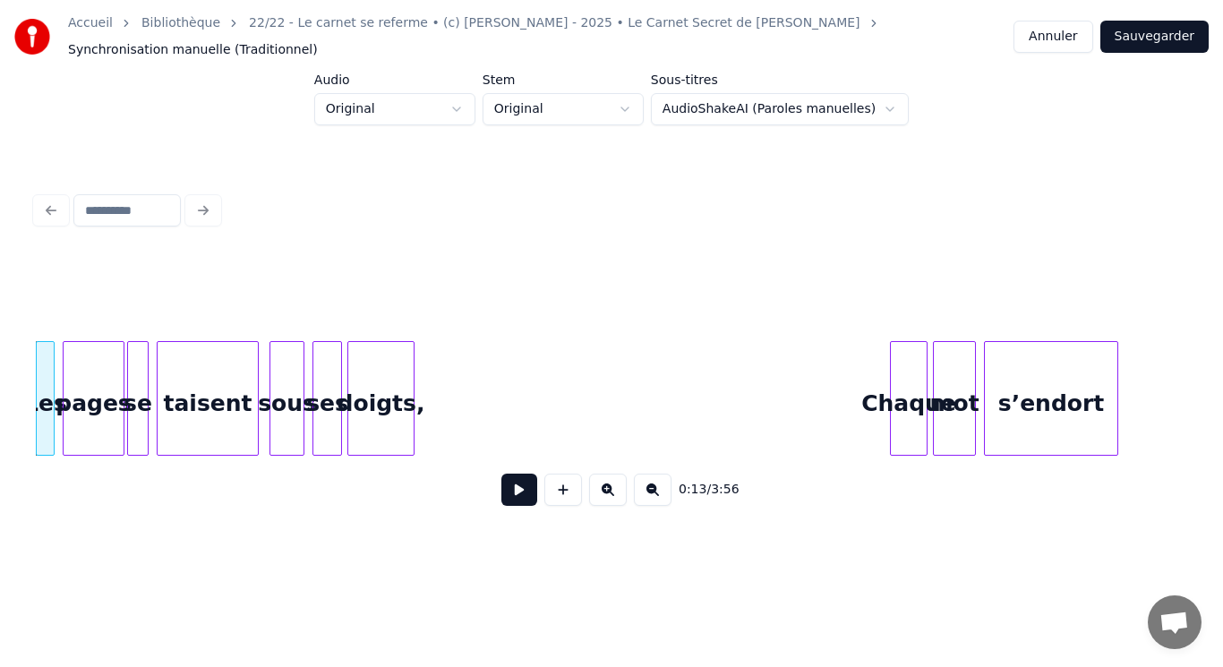
scroll to position [0, 1597]
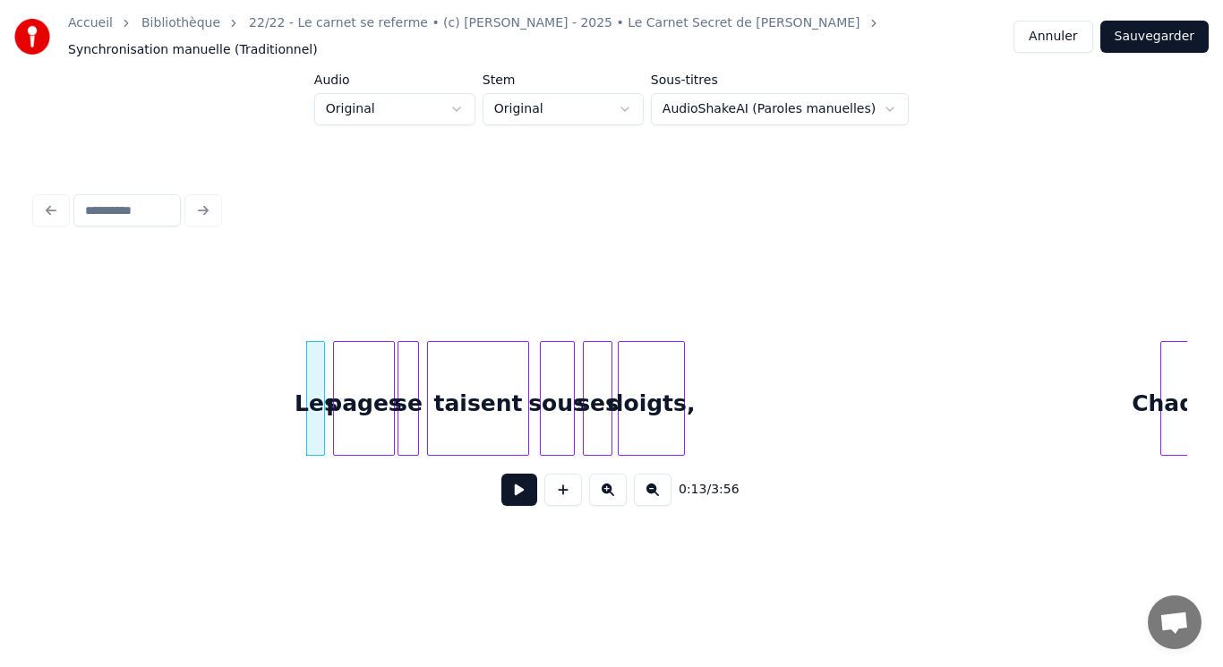
click at [523, 492] on button at bounding box center [520, 490] width 36 height 32
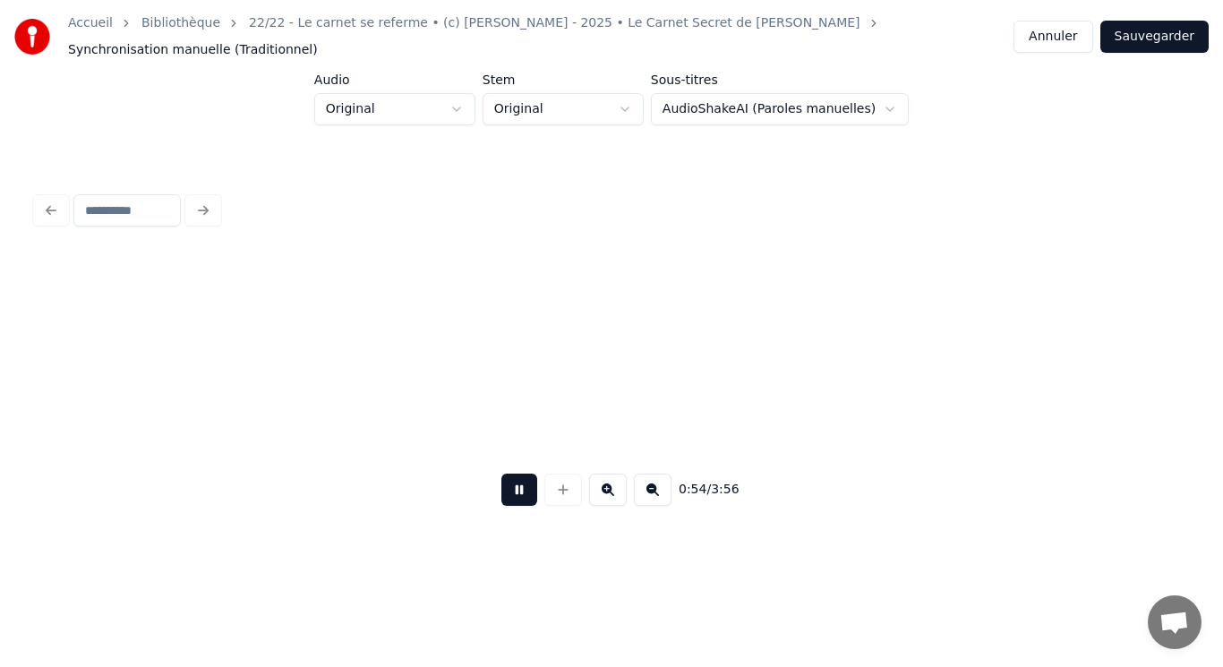
scroll to position [0, 7360]
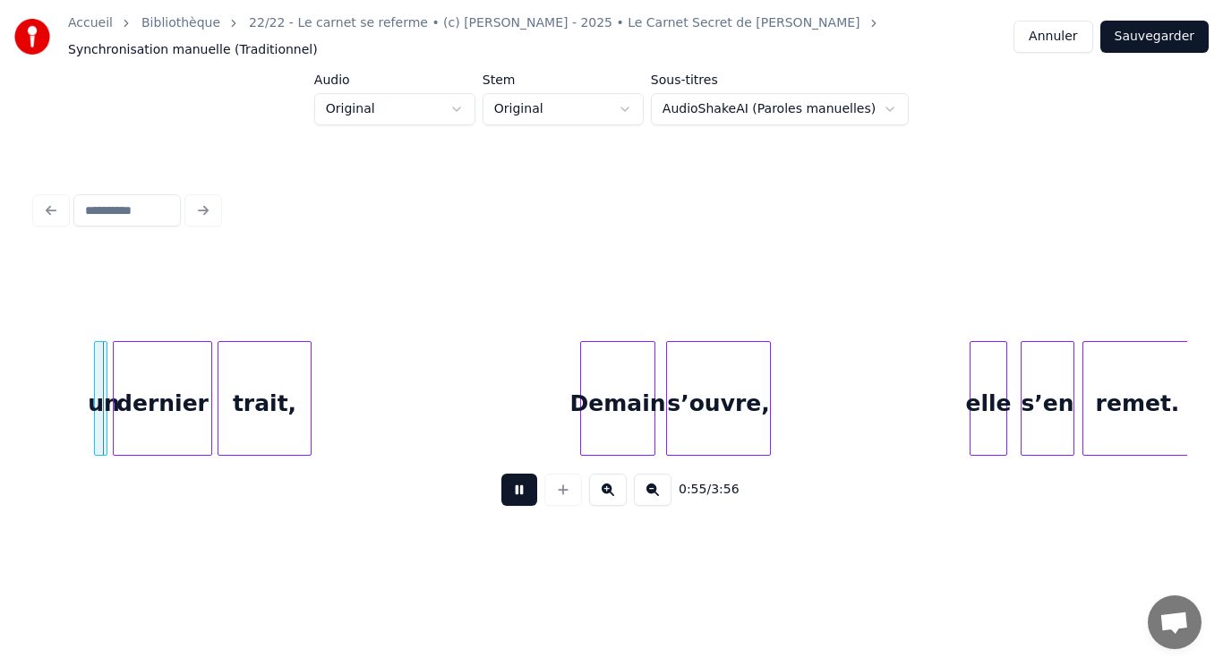
click at [511, 497] on button at bounding box center [520, 490] width 36 height 32
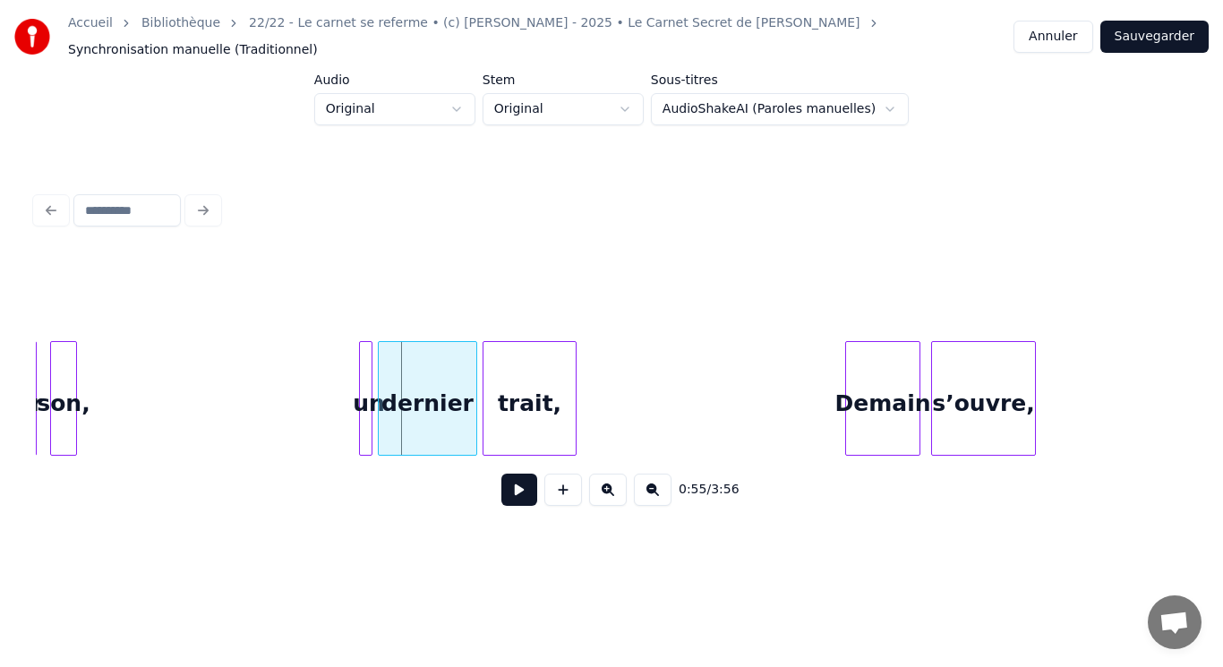
scroll to position [0, 6893]
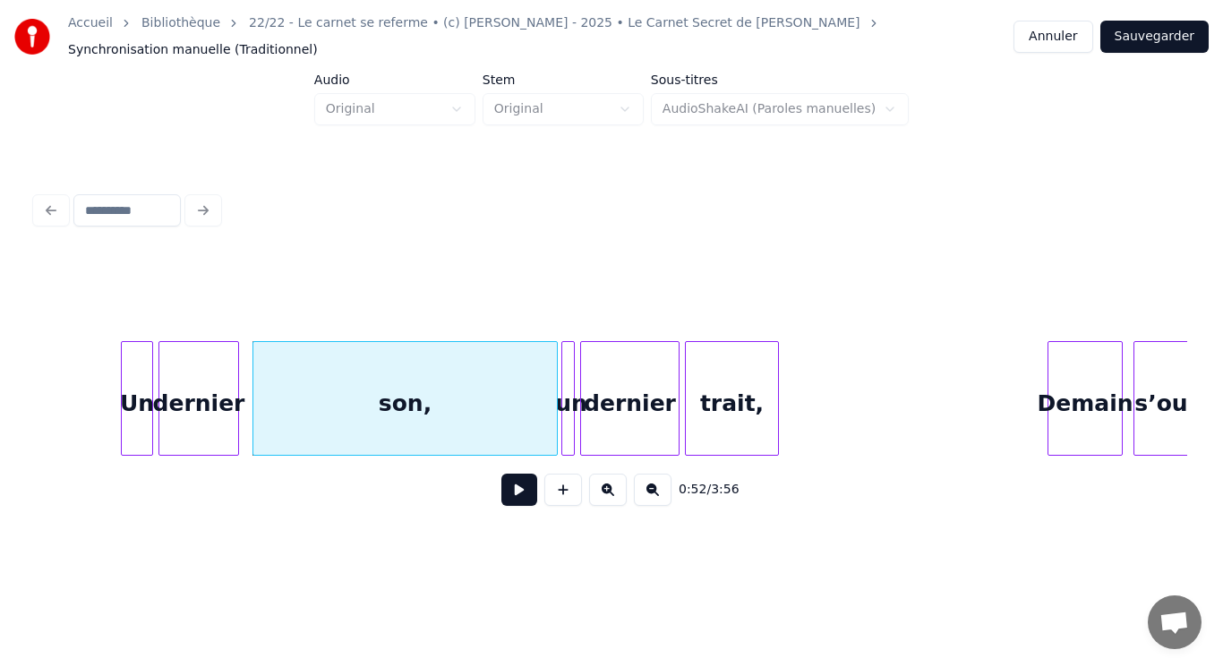
click at [511, 480] on button at bounding box center [520, 490] width 36 height 32
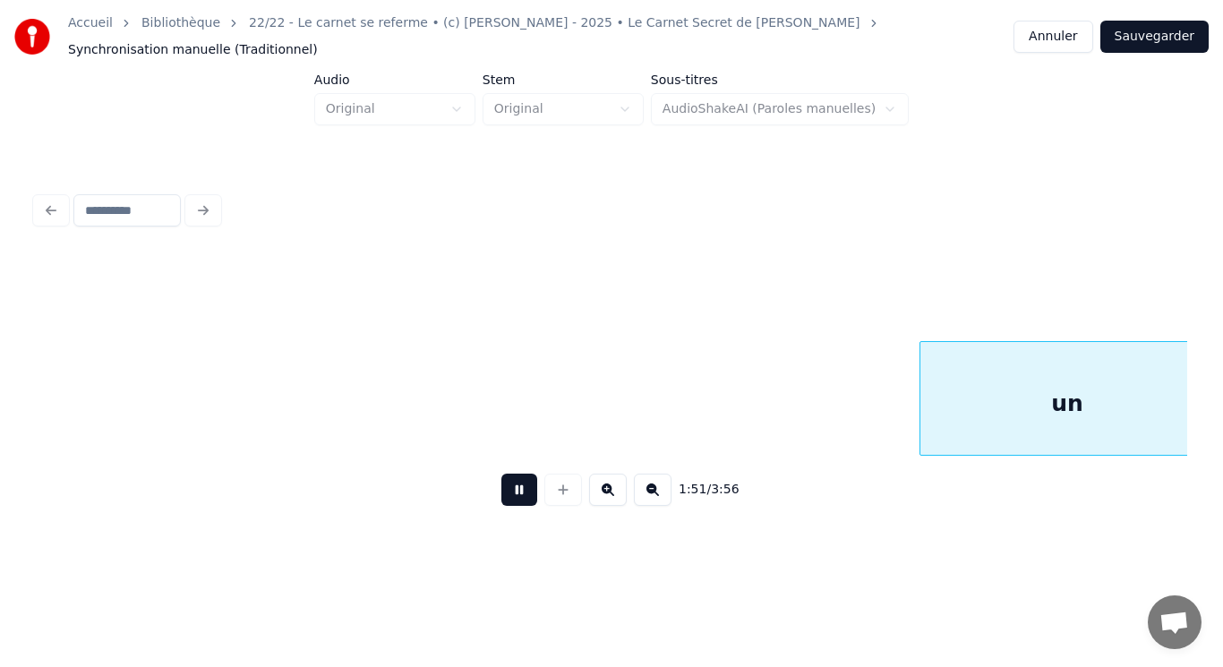
scroll to position [0, 14967]
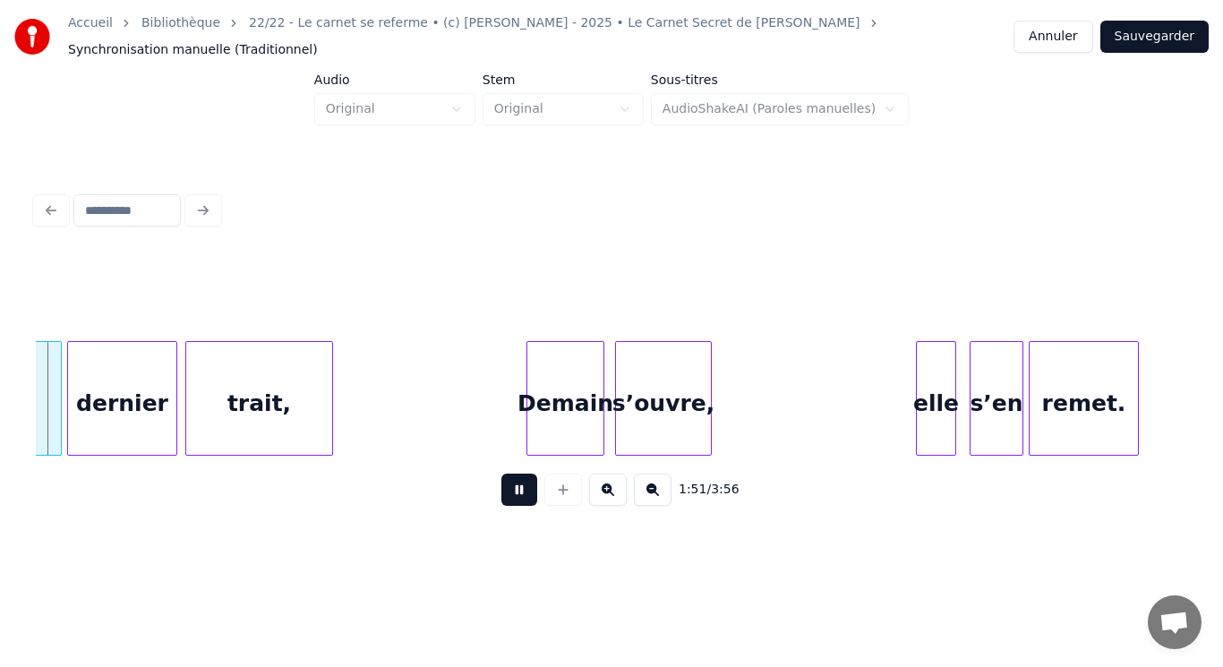
click at [519, 482] on button at bounding box center [520, 490] width 36 height 32
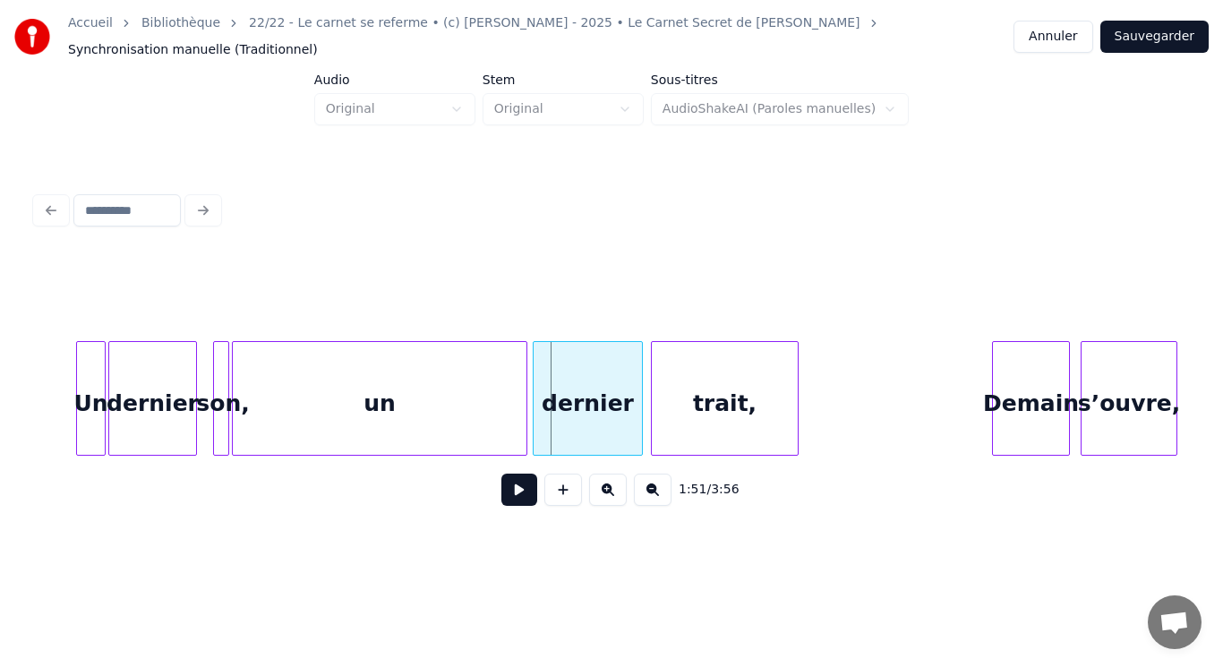
scroll to position [0, 14394]
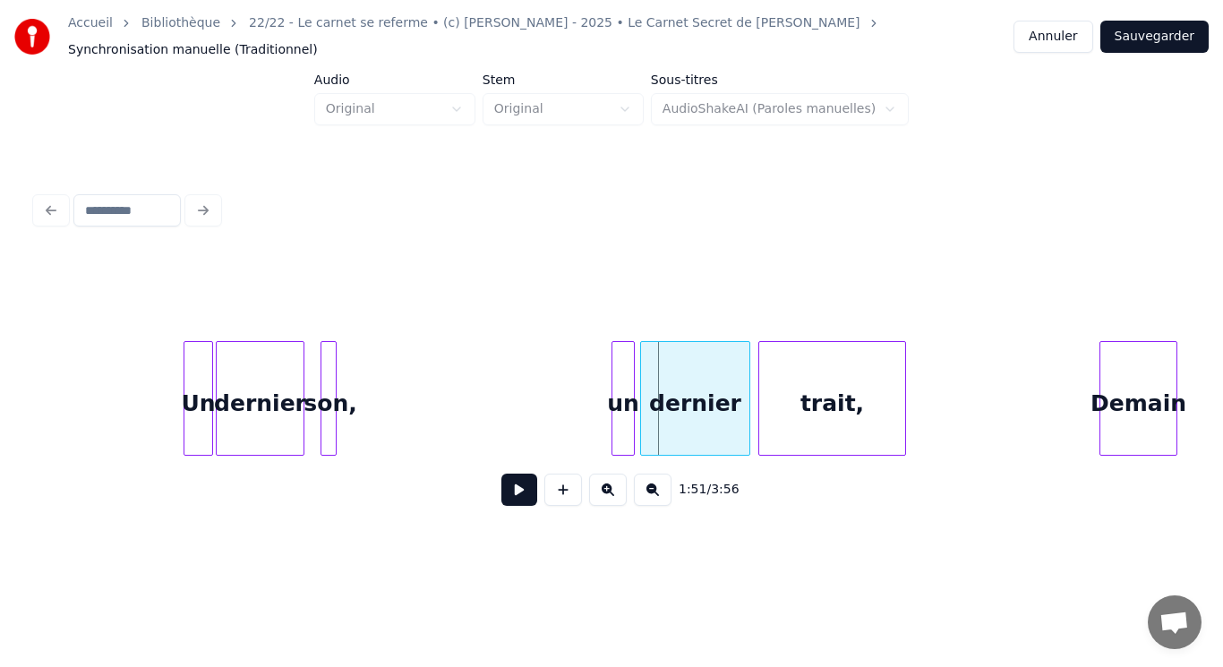
click at [613, 392] on div at bounding box center [615, 398] width 5 height 113
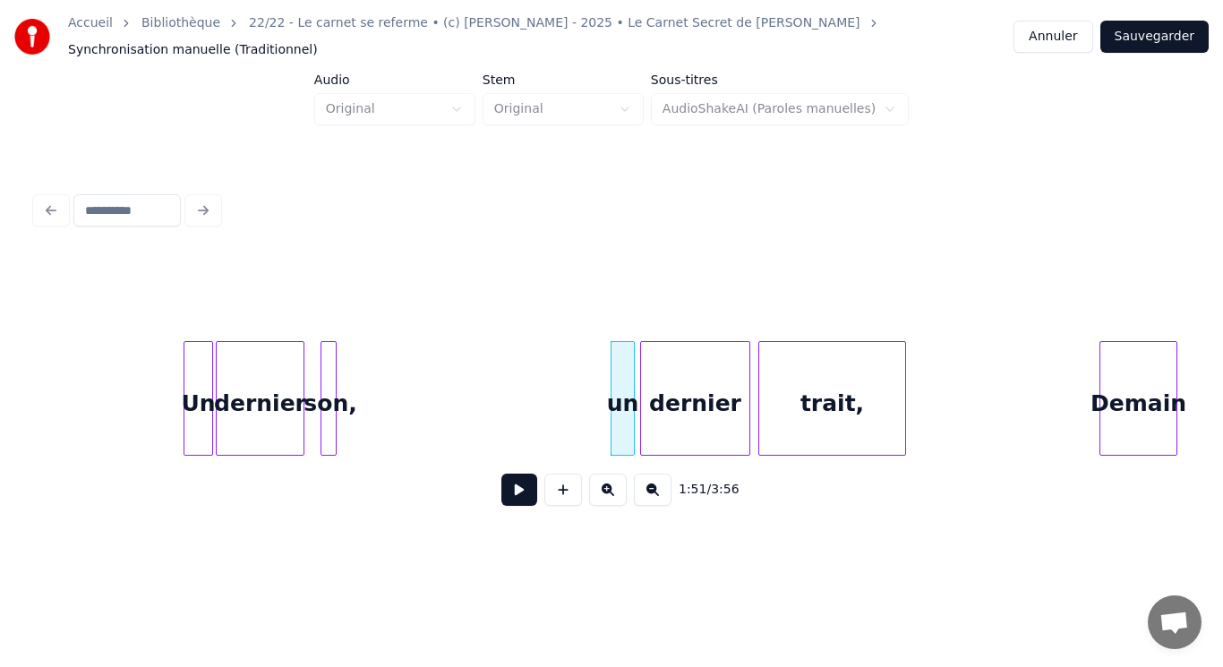
click at [336, 361] on div "son," at bounding box center [331, 403] width 18 height 122
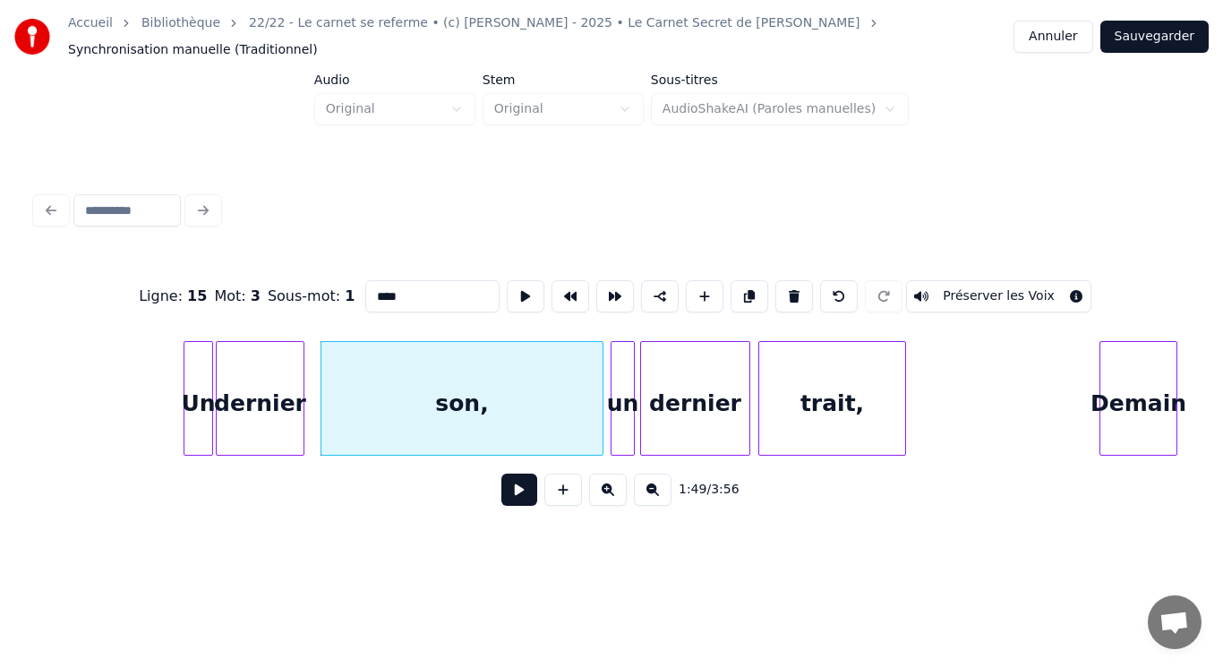
click at [599, 361] on div at bounding box center [599, 398] width 5 height 113
click at [521, 487] on button at bounding box center [520, 490] width 36 height 32
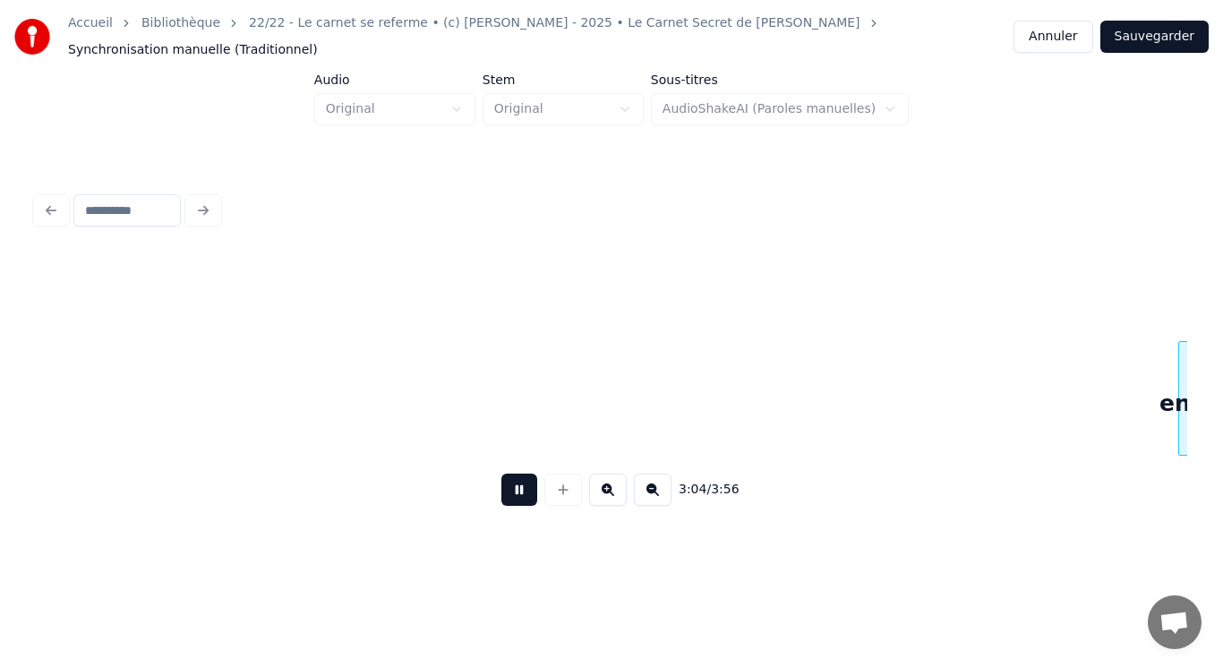
scroll to position [0, 24765]
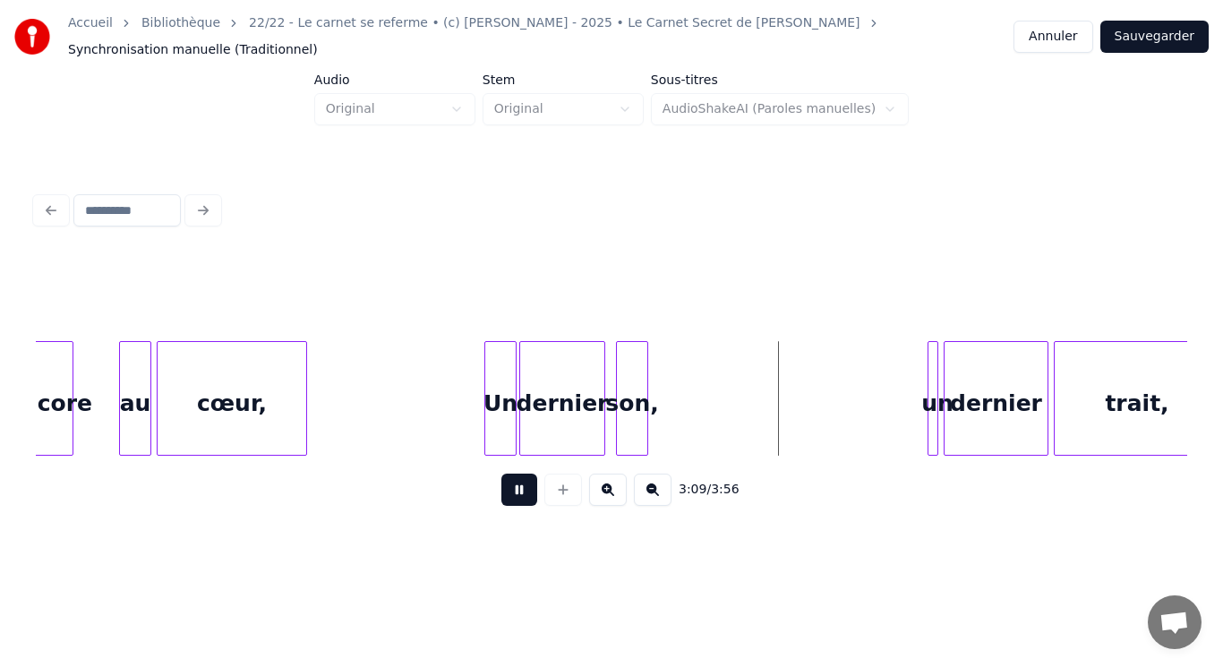
click at [510, 488] on button at bounding box center [520, 490] width 36 height 32
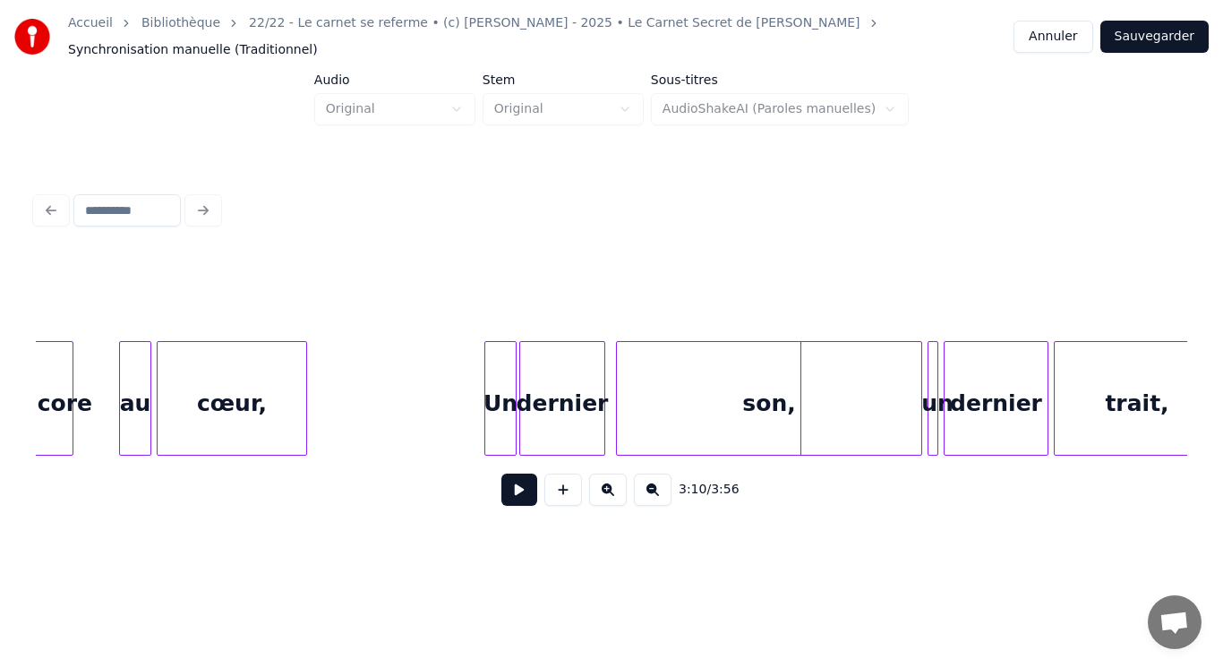
click at [918, 385] on div at bounding box center [918, 398] width 5 height 113
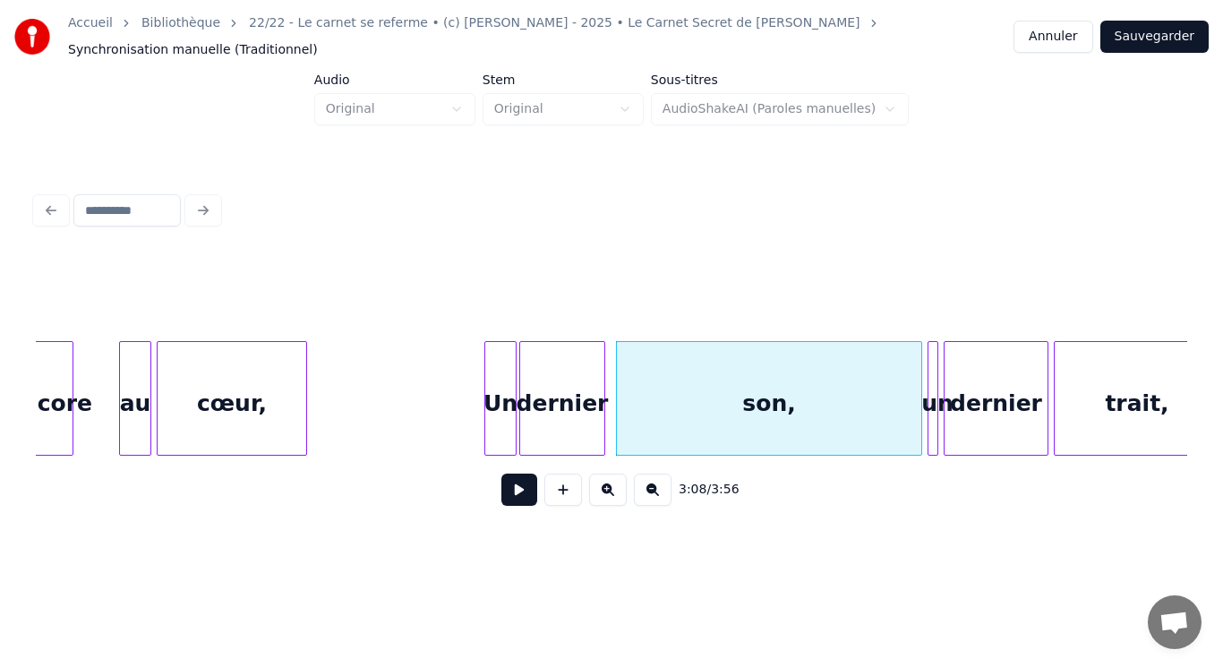
click at [505, 488] on button at bounding box center [520, 490] width 36 height 32
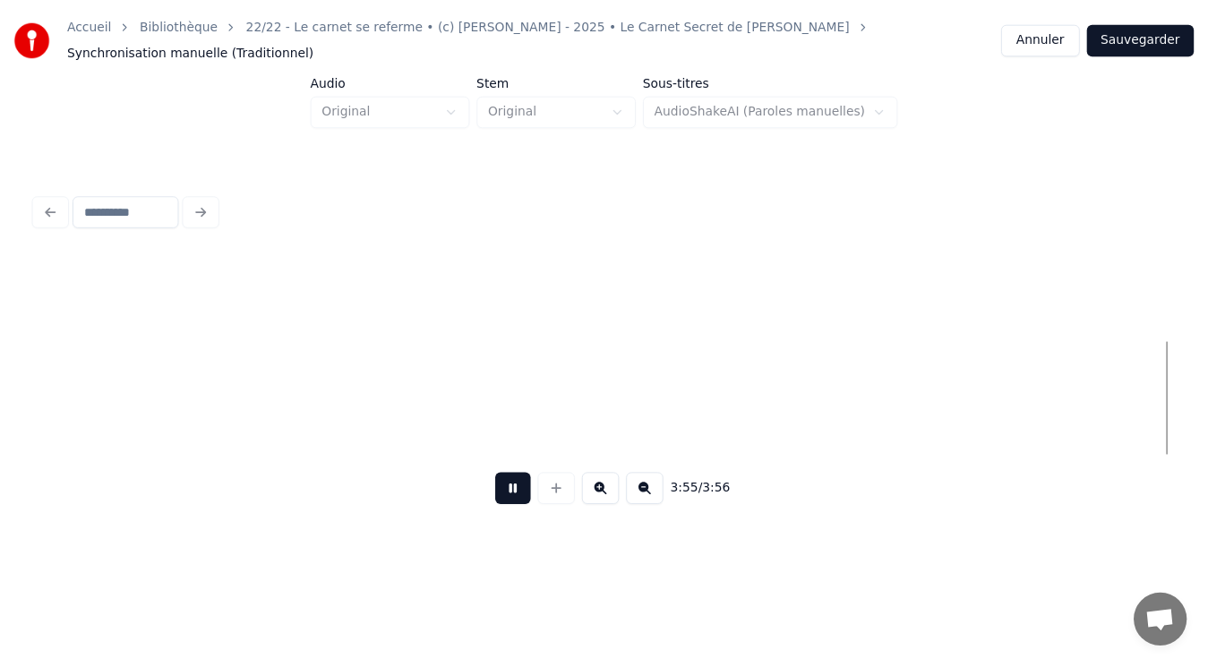
scroll to position [0, 30586]
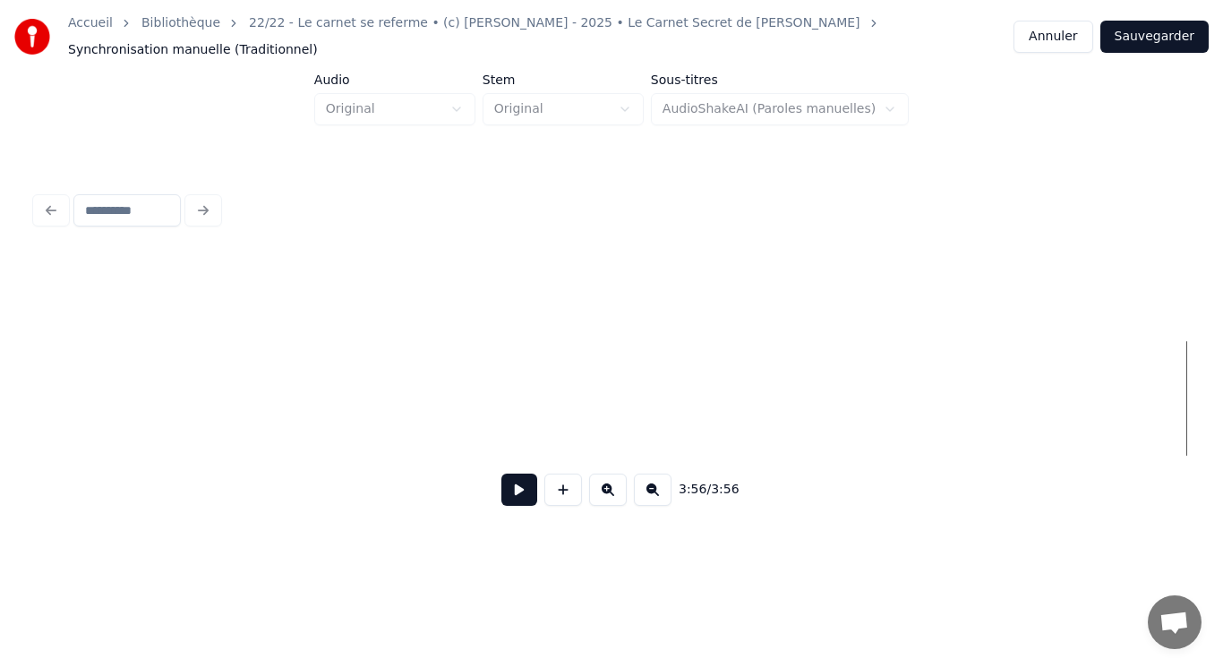
click at [1147, 36] on button "Sauvegarder" at bounding box center [1155, 37] width 108 height 32
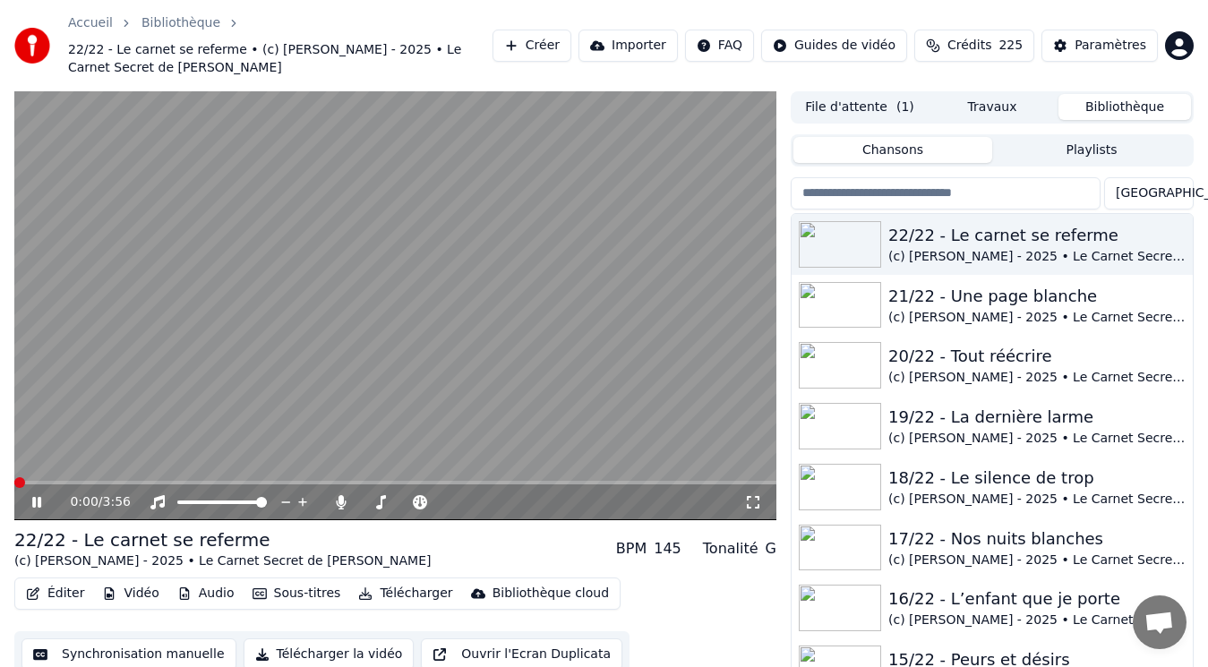
click at [210, 591] on button "Audio" at bounding box center [206, 593] width 72 height 25
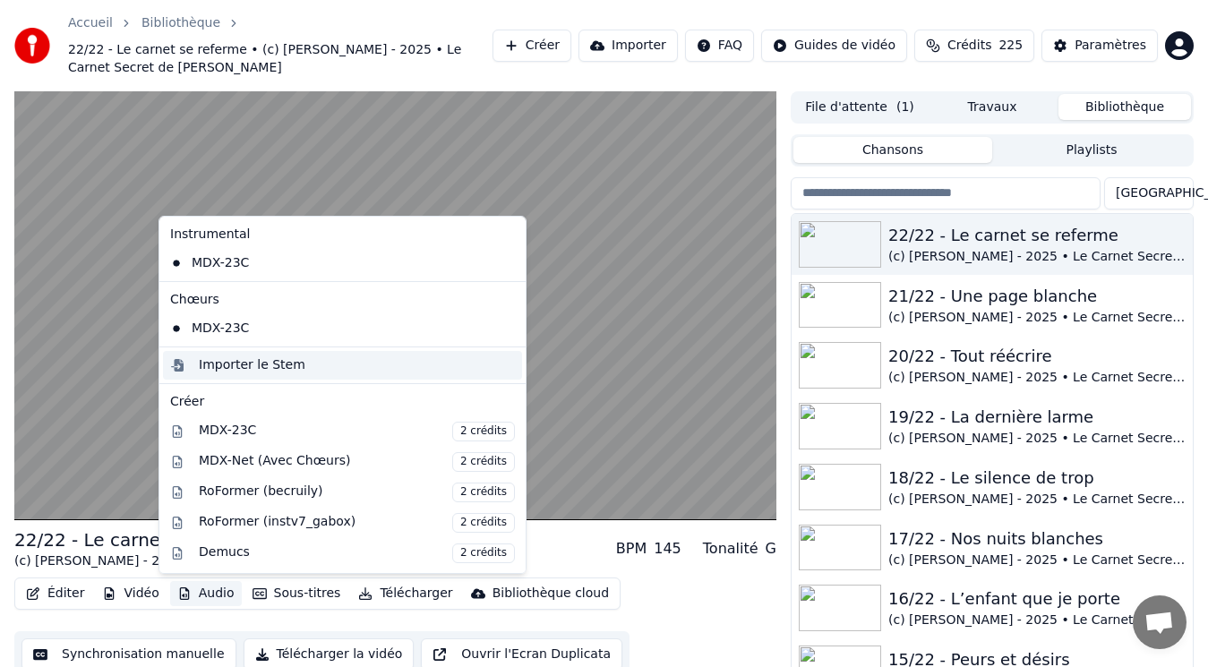
click at [262, 364] on div "Importer le Stem" at bounding box center [252, 365] width 107 height 18
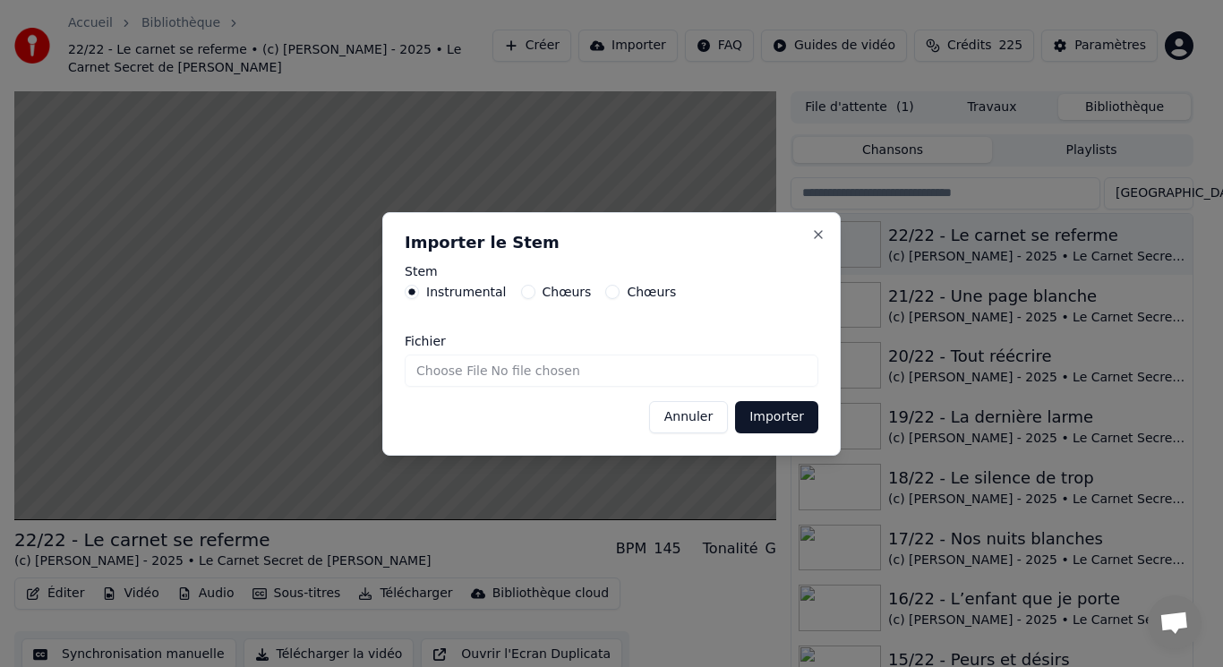
click at [441, 372] on input "Fichier" at bounding box center [612, 371] width 414 height 32
type input "**********"
click at [761, 416] on button "Importer" at bounding box center [776, 417] width 83 height 32
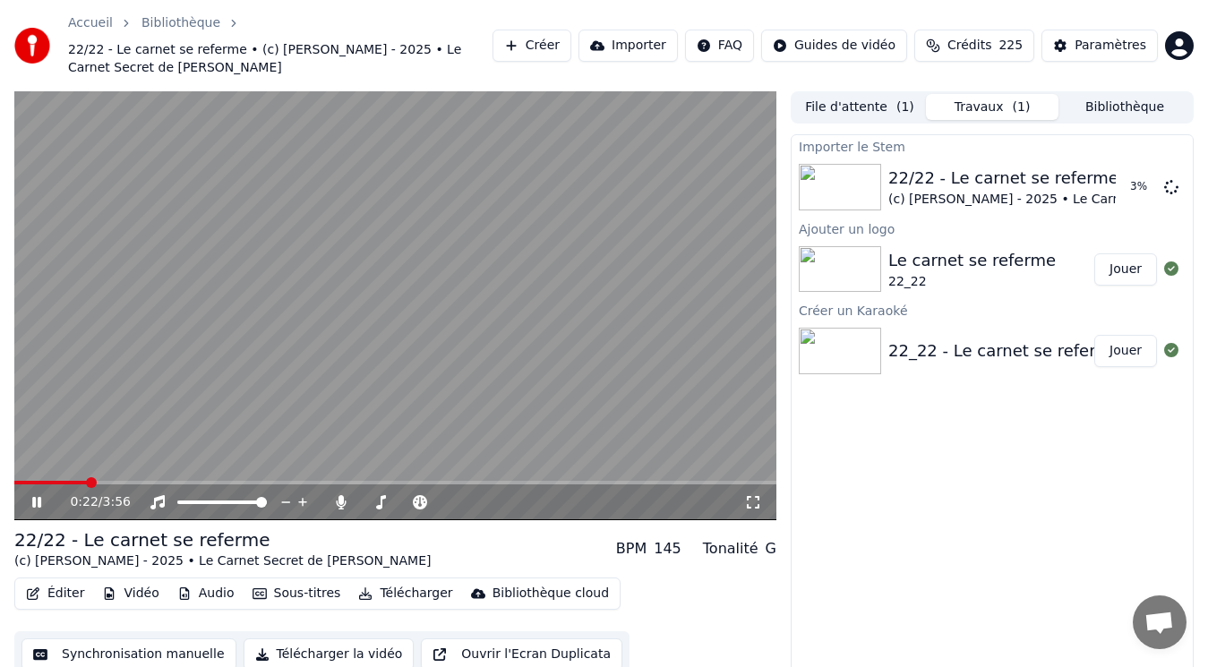
click at [397, 365] on video at bounding box center [395, 305] width 762 height 429
click at [215, 598] on button "Audio" at bounding box center [206, 593] width 72 height 25
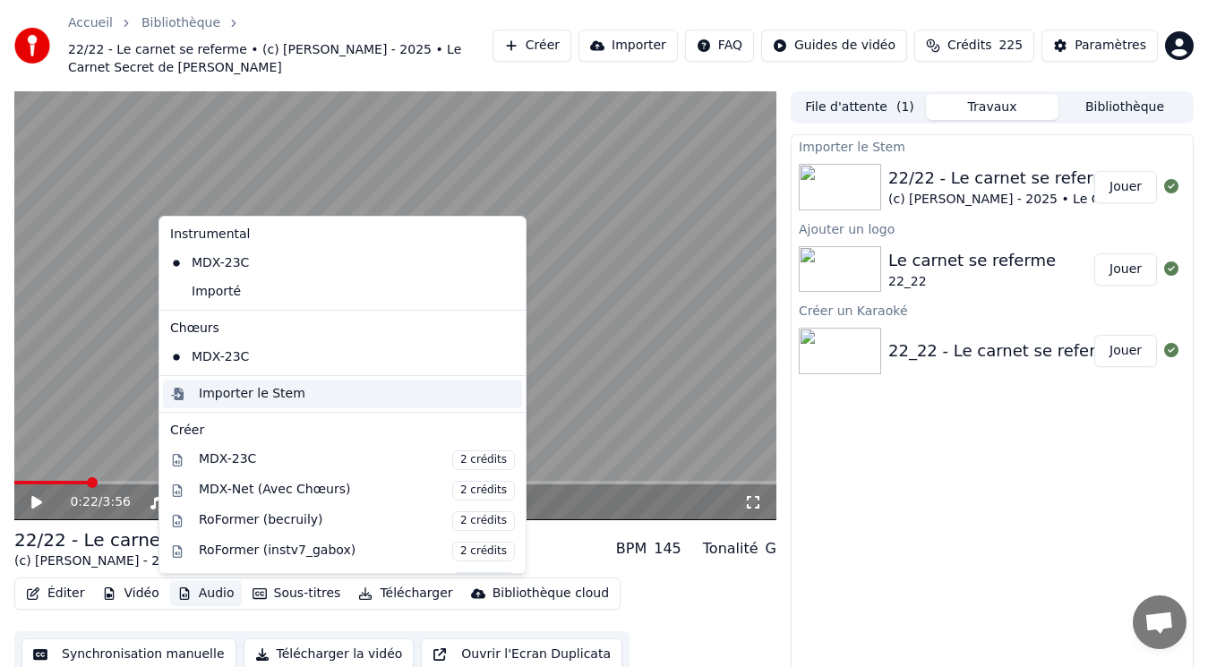
click at [257, 398] on div "Importer le Stem" at bounding box center [252, 394] width 107 height 18
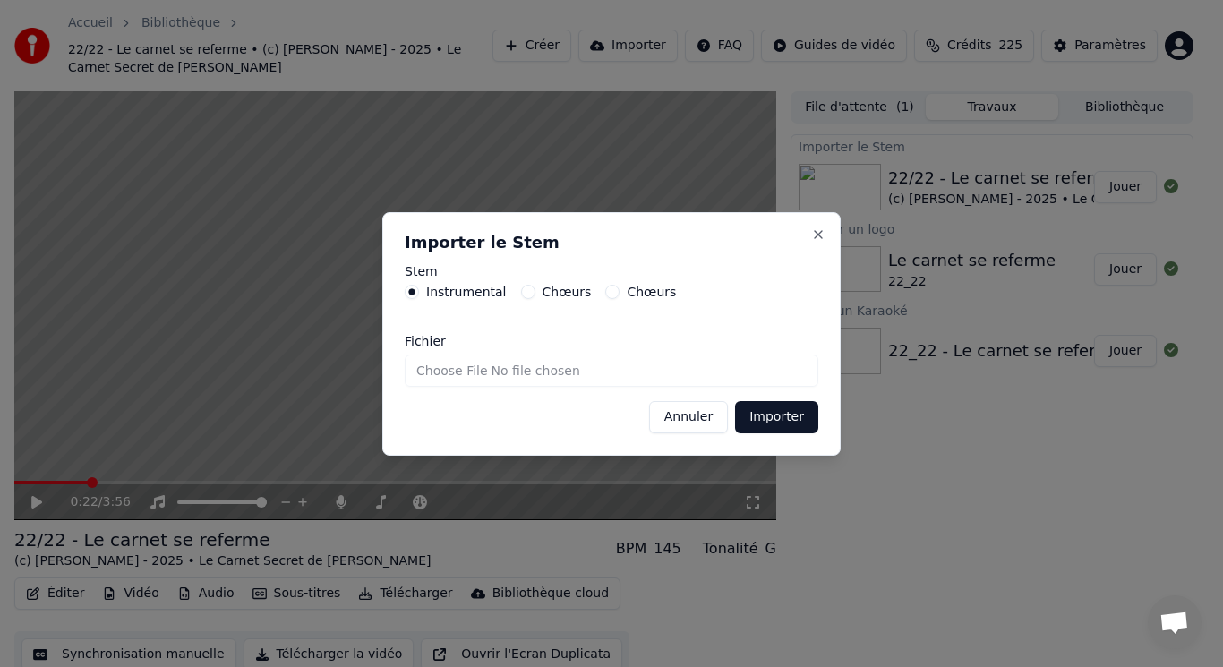
click at [562, 289] on label "Chœurs" at bounding box center [567, 292] width 49 height 13
click at [536, 289] on button "Chœurs" at bounding box center [528, 292] width 14 height 14
click at [455, 376] on input "Fichier" at bounding box center [612, 371] width 414 height 32
type input "**********"
click at [751, 424] on button "Importer" at bounding box center [776, 417] width 83 height 32
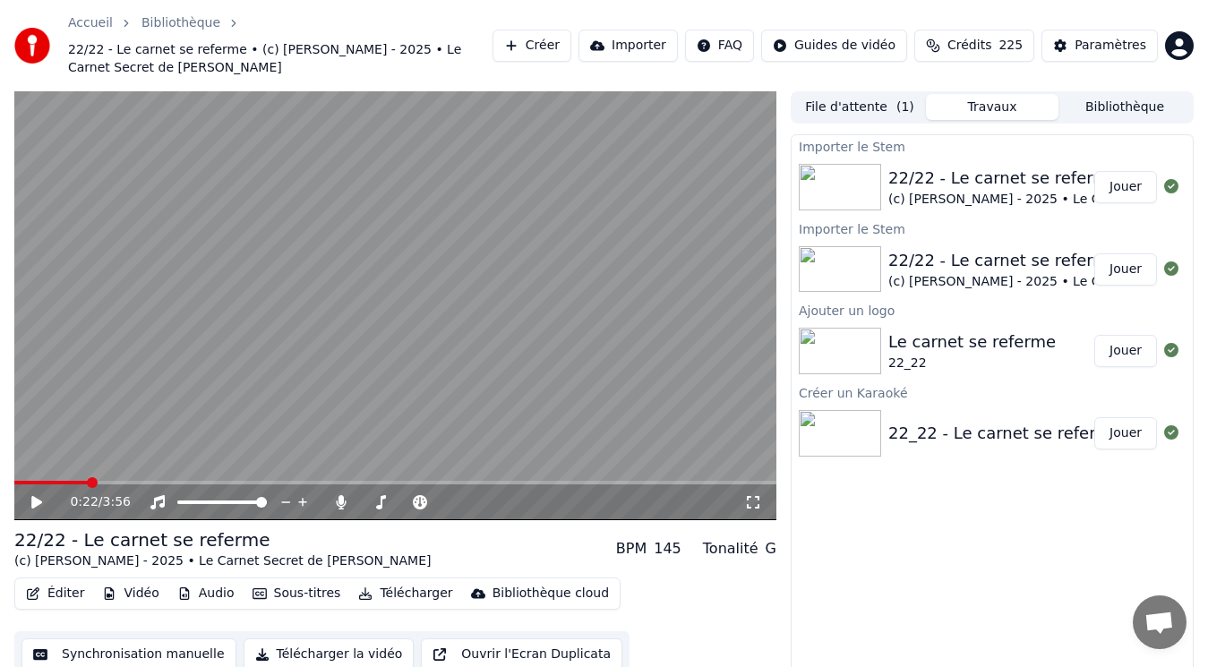
click at [243, 406] on video at bounding box center [395, 305] width 762 height 429
click at [14, 487] on span at bounding box center [19, 482] width 11 height 11
click at [128, 416] on video at bounding box center [395, 305] width 762 height 429
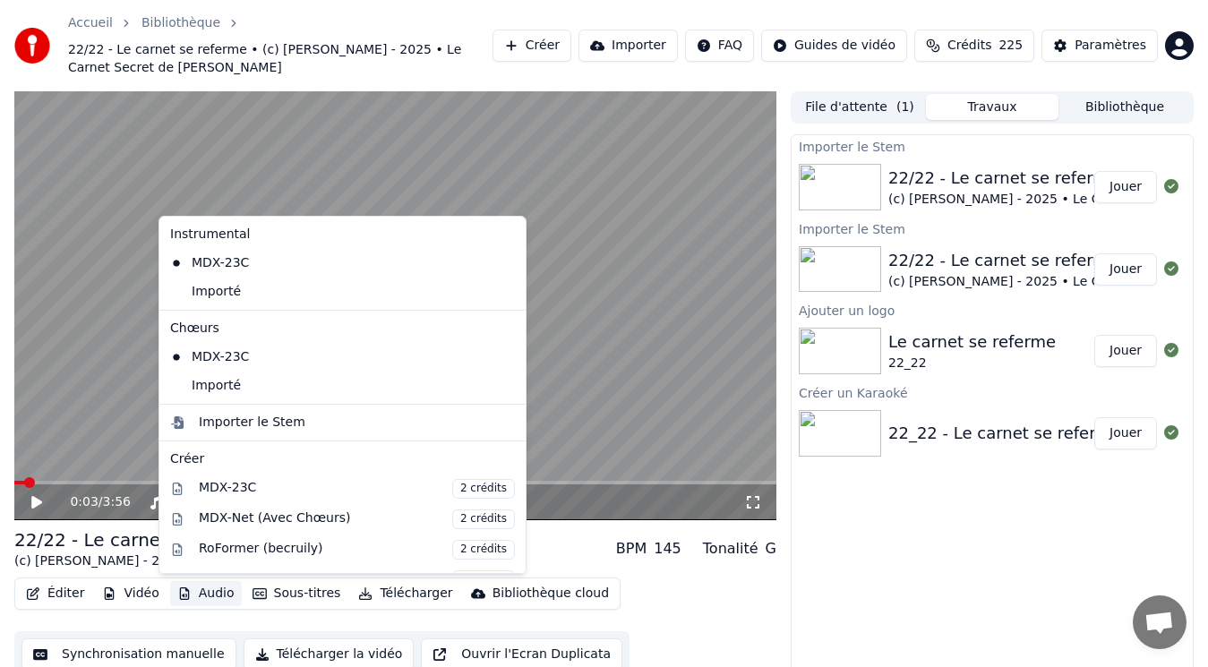
click at [206, 586] on button "Audio" at bounding box center [206, 593] width 72 height 25
click at [249, 293] on div "Importé" at bounding box center [329, 292] width 332 height 29
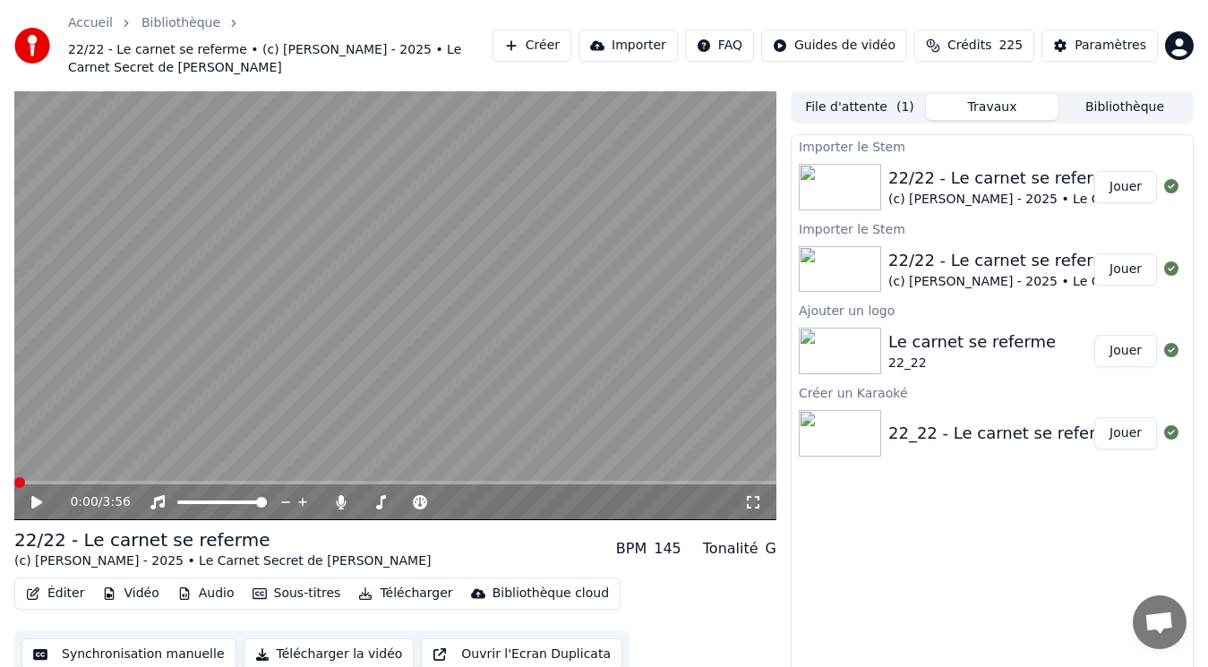
click at [203, 589] on button "Audio" at bounding box center [206, 593] width 72 height 25
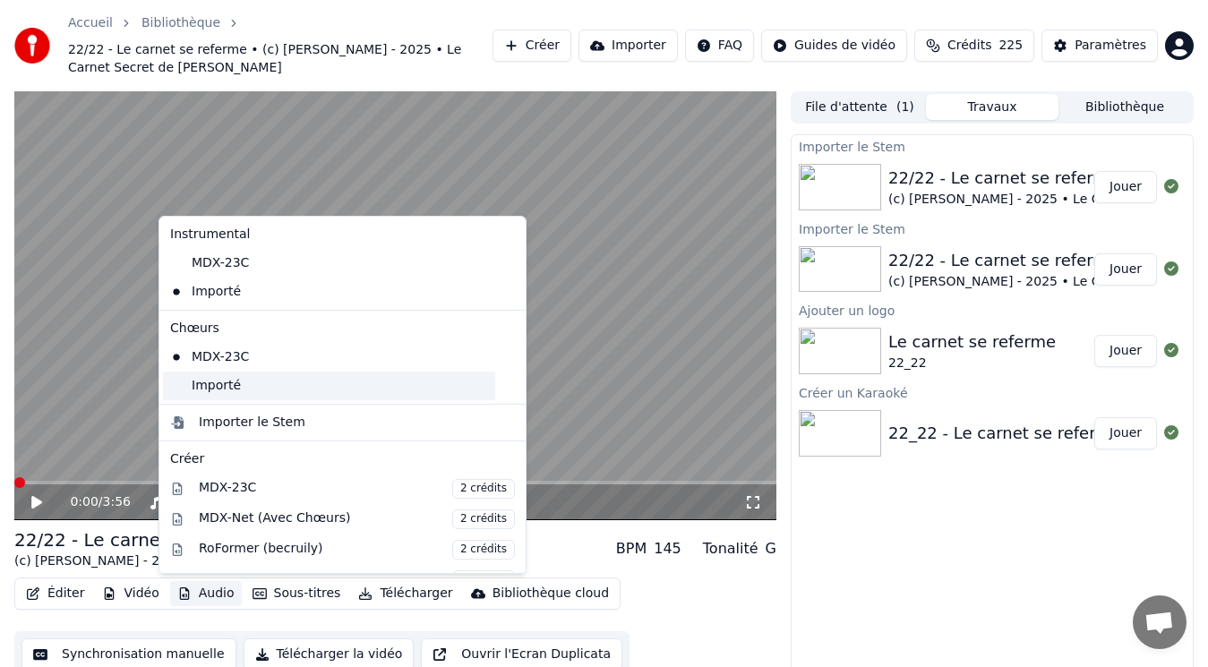
click at [227, 382] on div "Importé" at bounding box center [329, 386] width 332 height 29
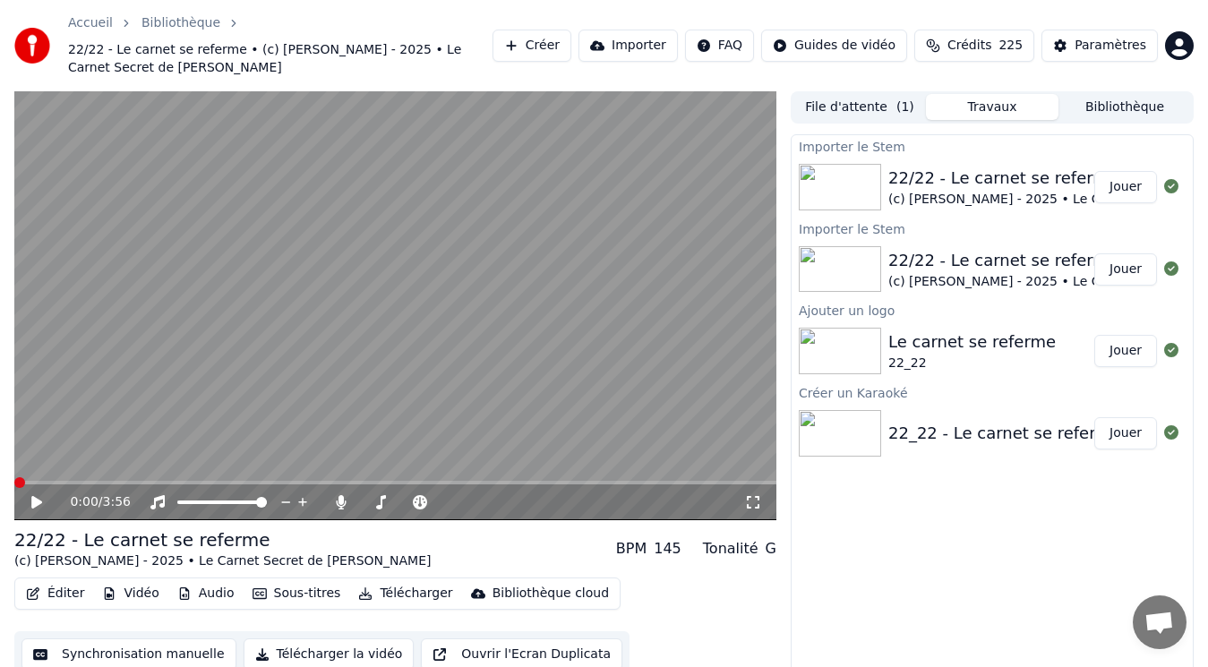
click at [14, 481] on span at bounding box center [19, 482] width 11 height 11
click at [287, 355] on video at bounding box center [395, 305] width 762 height 429
click at [331, 301] on video at bounding box center [395, 305] width 762 height 429
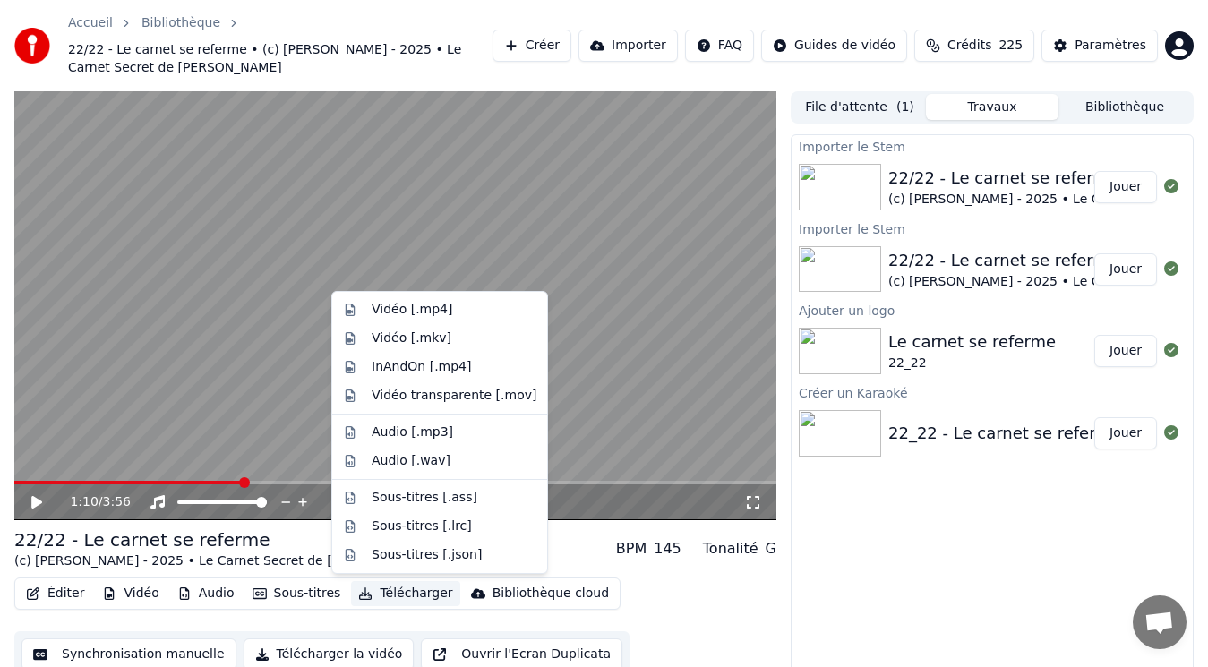
click at [400, 590] on button "Télécharger" at bounding box center [405, 593] width 108 height 25
click at [425, 312] on div "Vidéo [.mp4]" at bounding box center [412, 310] width 81 height 18
